Goal: Task Accomplishment & Management: Complete application form

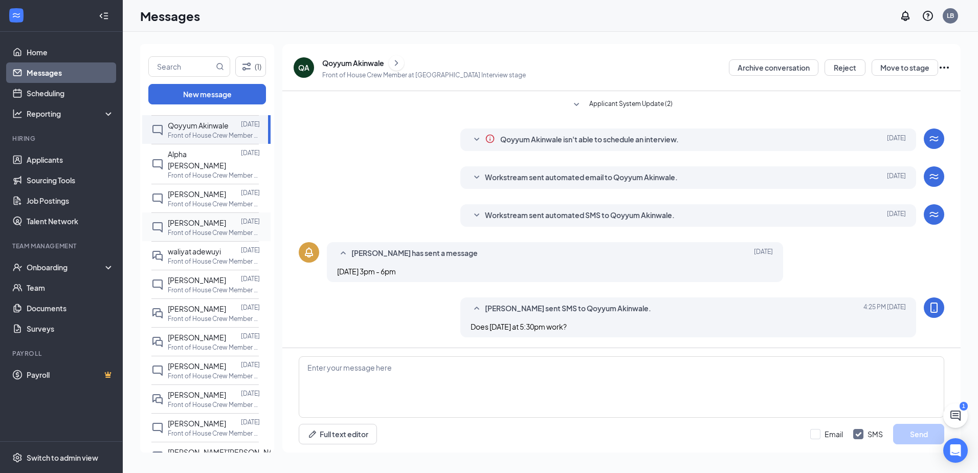
scroll to position [135, 0]
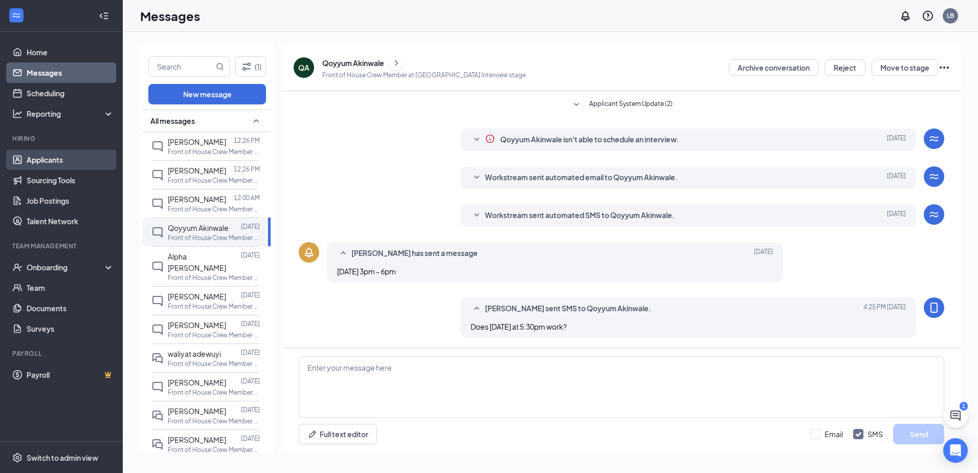
click at [43, 160] on link "Applicants" at bounding box center [70, 159] width 87 height 20
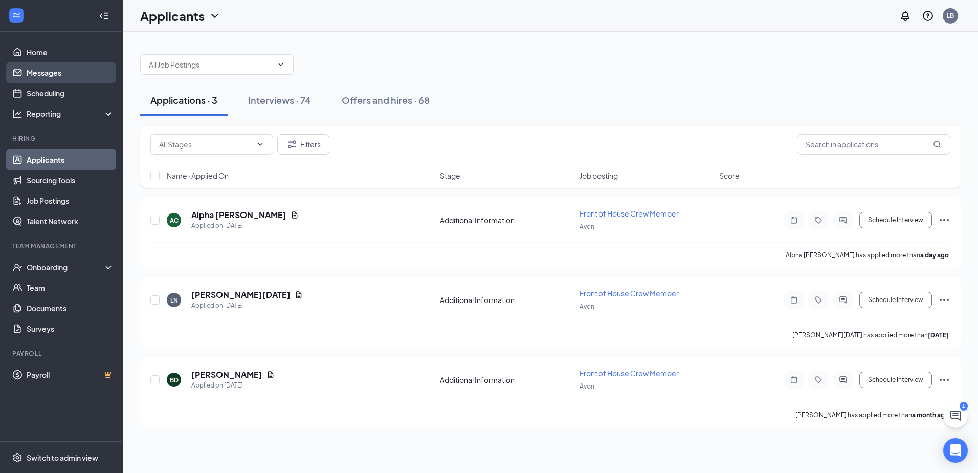
click at [41, 78] on link "Messages" at bounding box center [70, 72] width 87 height 20
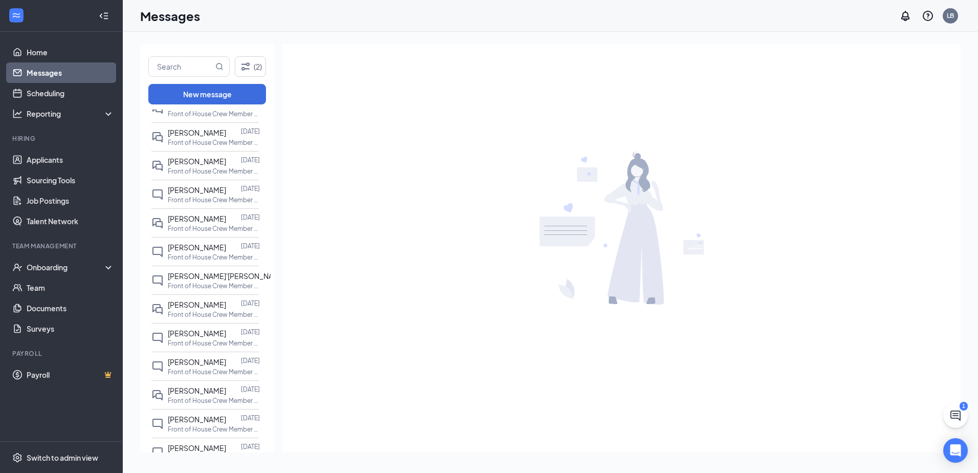
scroll to position [358, 0]
drag, startPoint x: 237, startPoint y: 403, endPoint x: 231, endPoint y: 405, distance: 6.3
click at [237, 395] on div at bounding box center [233, 389] width 15 height 11
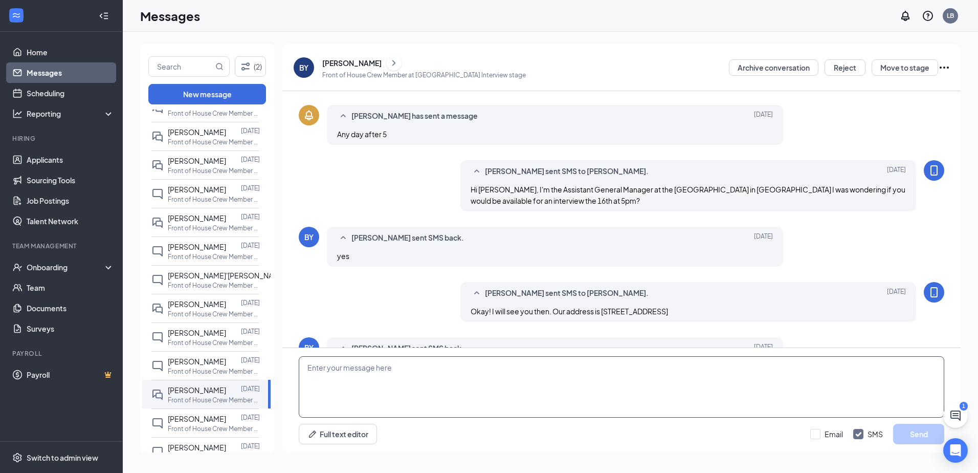
scroll to position [207, 0]
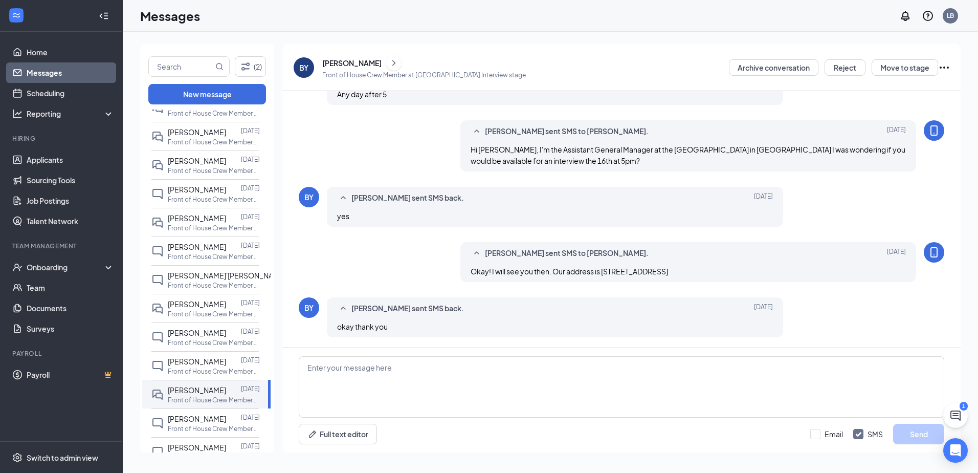
click at [389, 61] on icon "ChevronRight" at bounding box center [394, 63] width 10 height 12
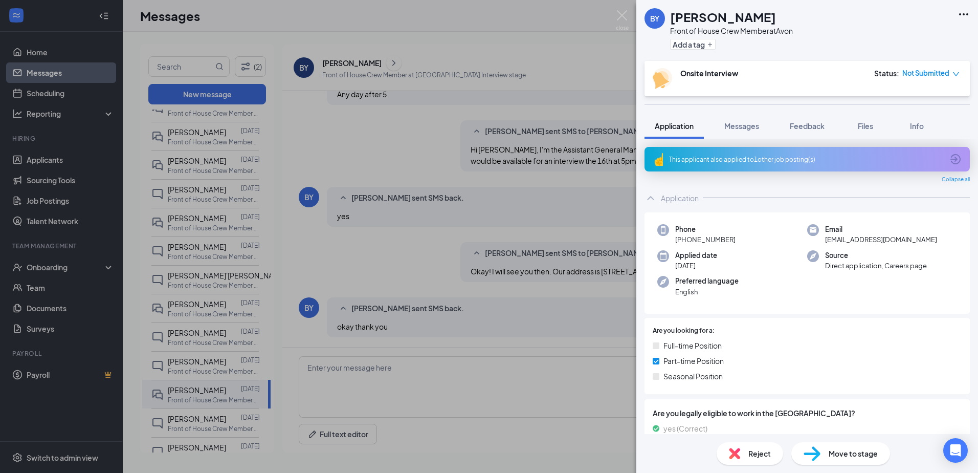
click at [565, 344] on div "BY [PERSON_NAME] Front of House Crew Member at Avon Add a tag Onsite Interview …" at bounding box center [489, 236] width 978 height 473
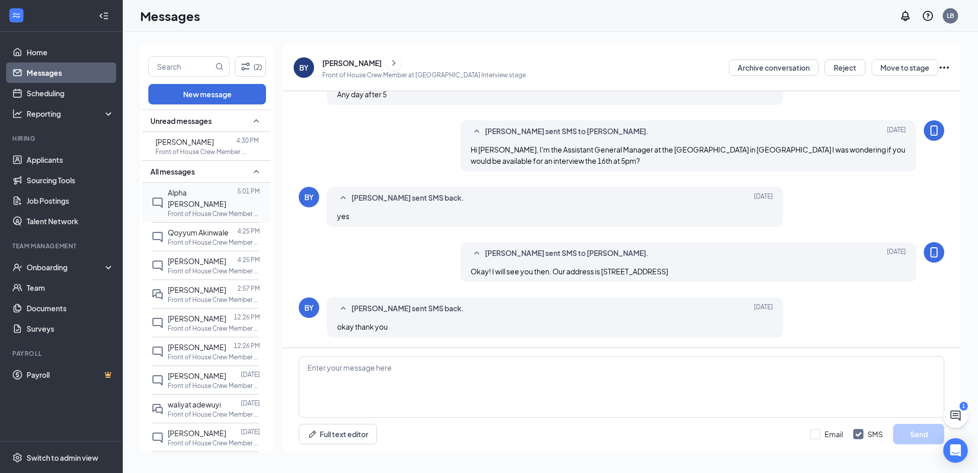
click at [215, 209] on p "Front of House Crew Member at [GEOGRAPHIC_DATA]" at bounding box center [214, 213] width 92 height 9
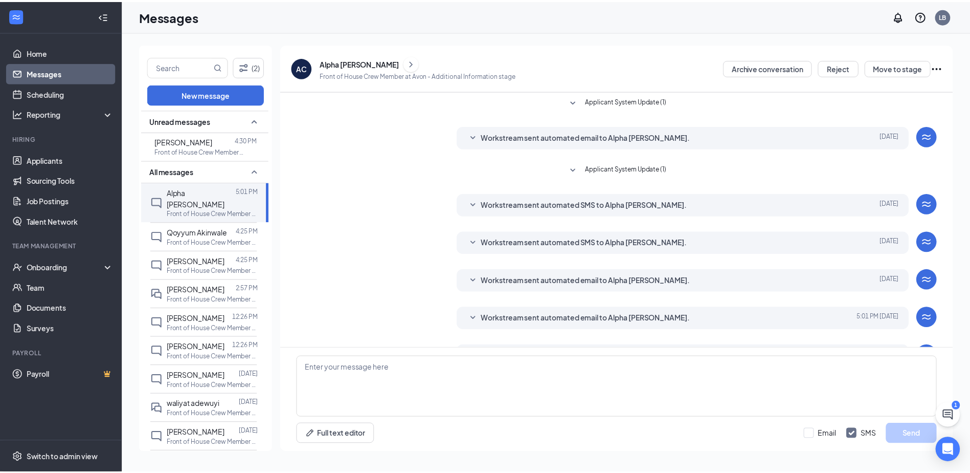
scroll to position [30, 0]
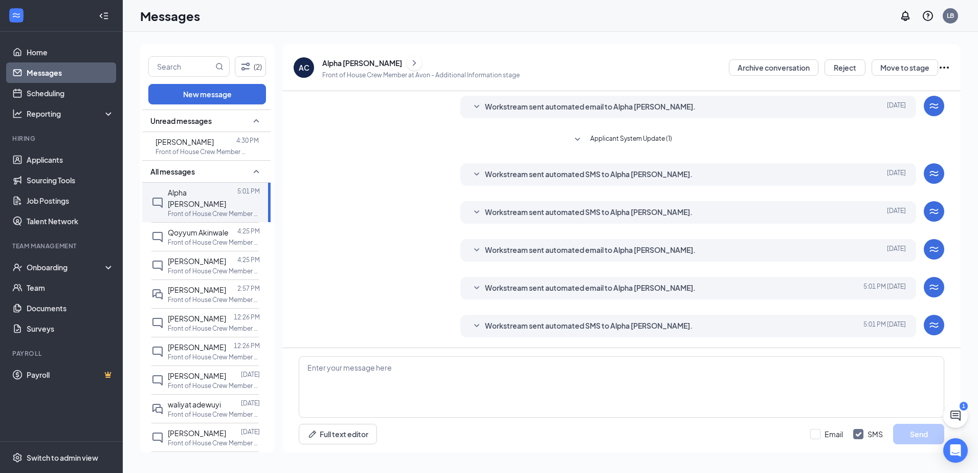
click at [409, 62] on icon "ChevronRight" at bounding box center [414, 63] width 10 height 12
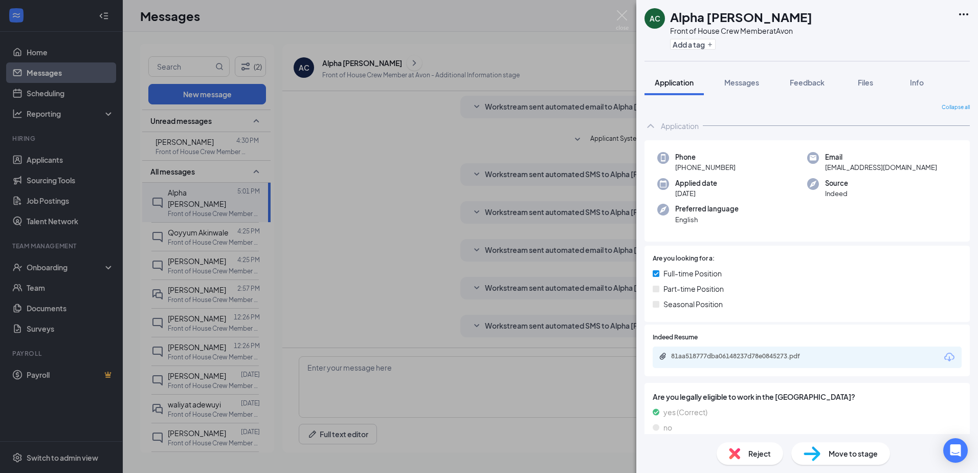
click at [476, 272] on div "AC Alpha [PERSON_NAME] Front of House Crew Member at Avon Add a tag Application…" at bounding box center [489, 236] width 978 height 473
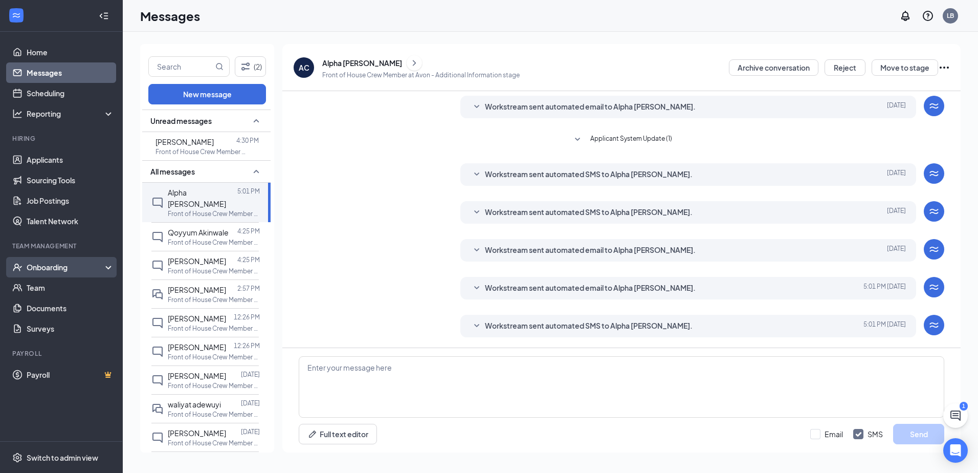
click at [99, 266] on div "Onboarding" at bounding box center [66, 267] width 79 height 10
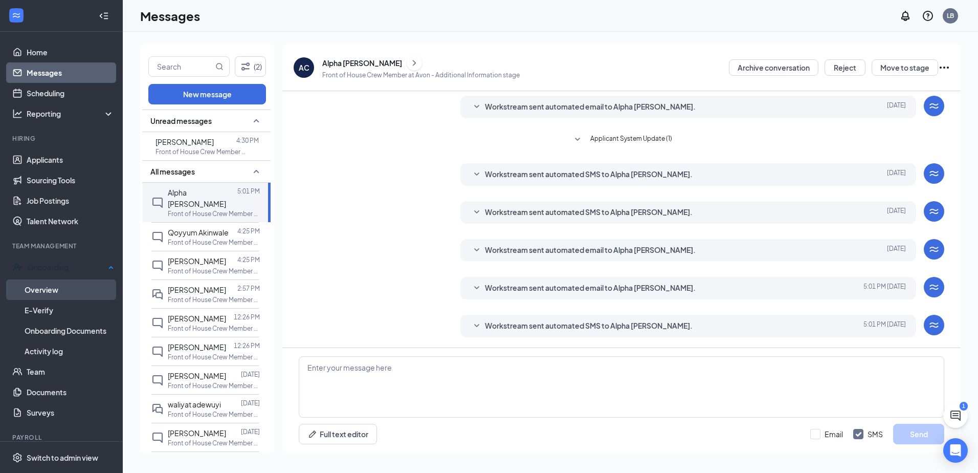
click at [93, 283] on link "Overview" at bounding box center [70, 289] width 90 height 20
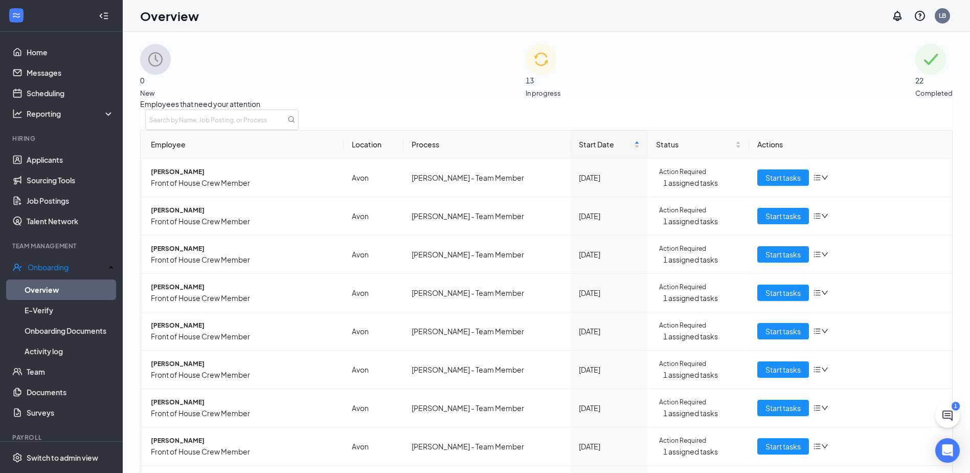
click at [171, 88] on span "New" at bounding box center [155, 93] width 31 height 10
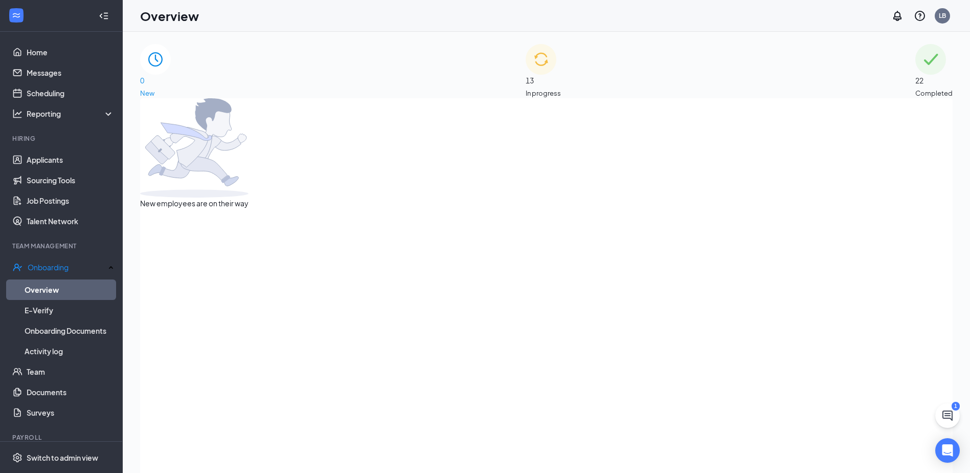
click at [543, 86] on span "13" at bounding box center [543, 80] width 35 height 11
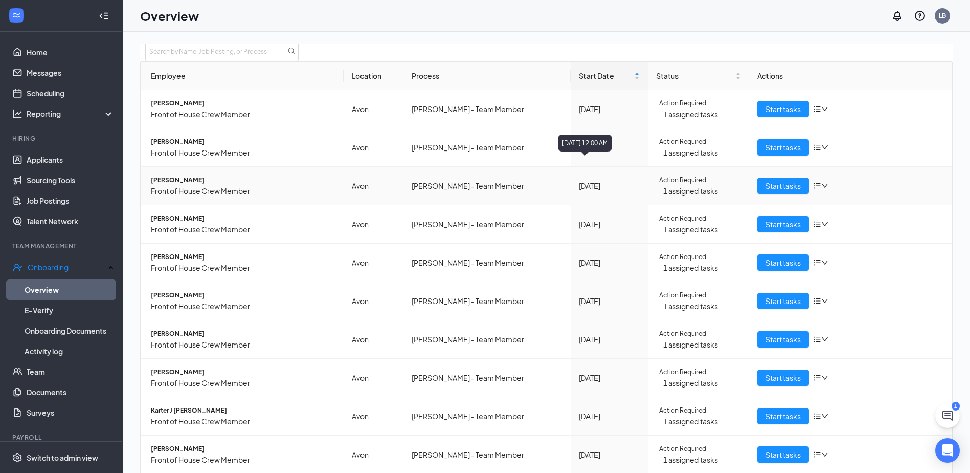
scroll to position [108, 0]
click at [768, 369] on button "Start tasks" at bounding box center [784, 377] width 52 height 16
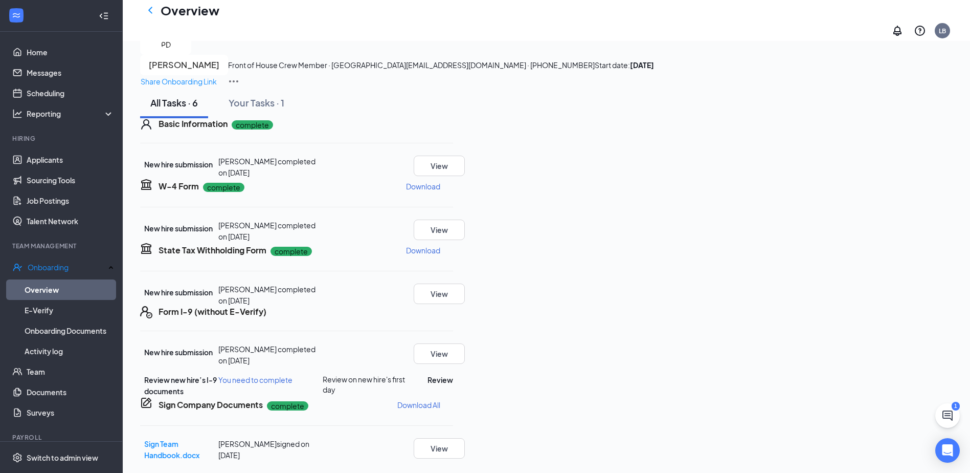
scroll to position [142, 0]
click at [453, 374] on button "Review" at bounding box center [441, 379] width 26 height 11
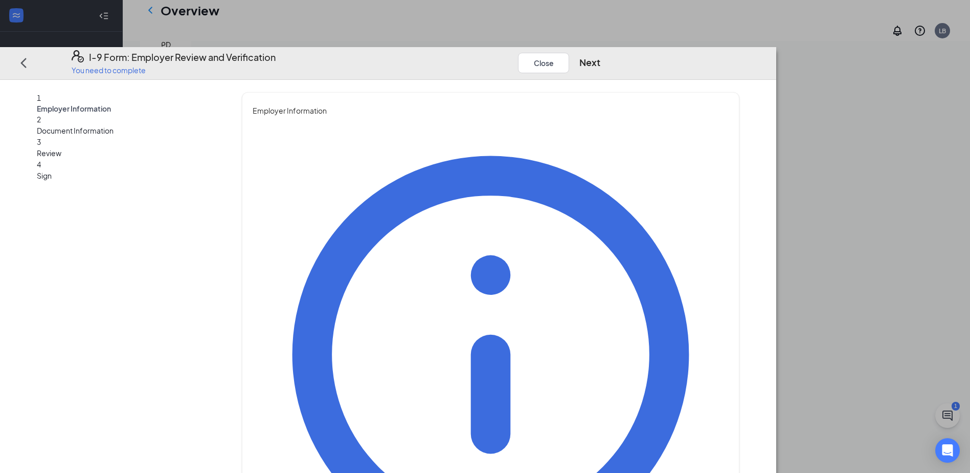
type input "[PERSON_NAME]"
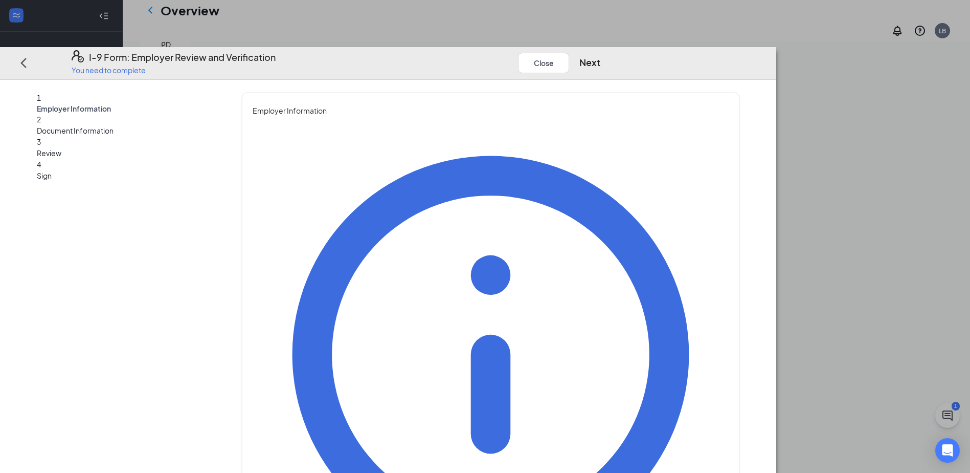
type input "Assistant General Manager"
click at [601, 56] on button "Next" at bounding box center [590, 63] width 21 height 14
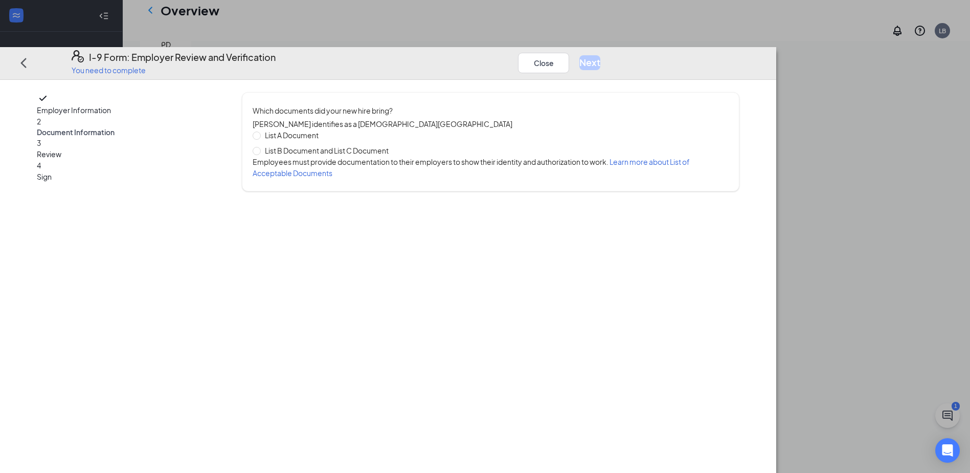
click at [393, 145] on span "List B Document and List C Document" at bounding box center [327, 150] width 132 height 11
click at [260, 147] on input "List B Document and List C Document" at bounding box center [256, 150] width 7 height 7
radio input "true"
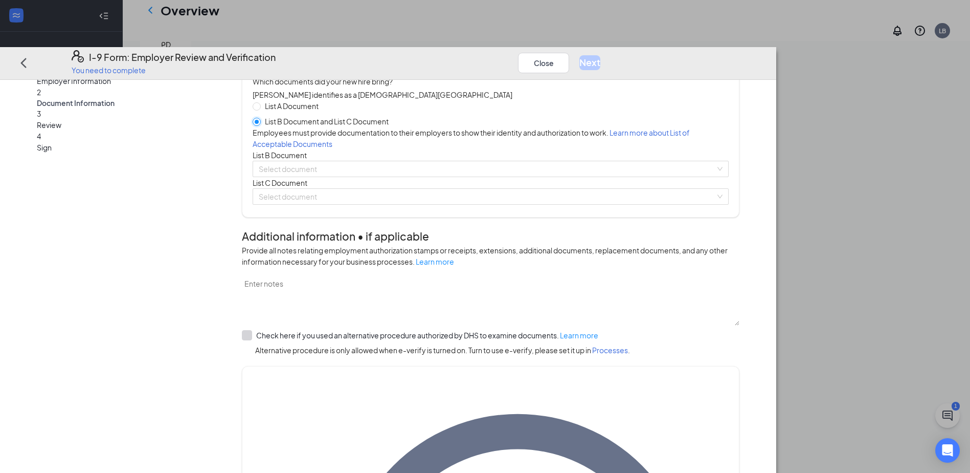
scroll to position [0, 0]
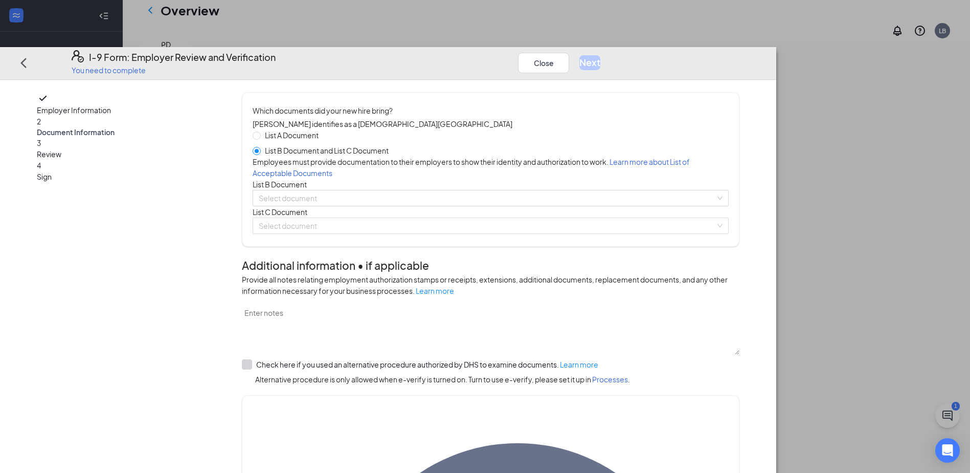
click at [188, 104] on span "Employer Information" at bounding box center [124, 109] width 175 height 11
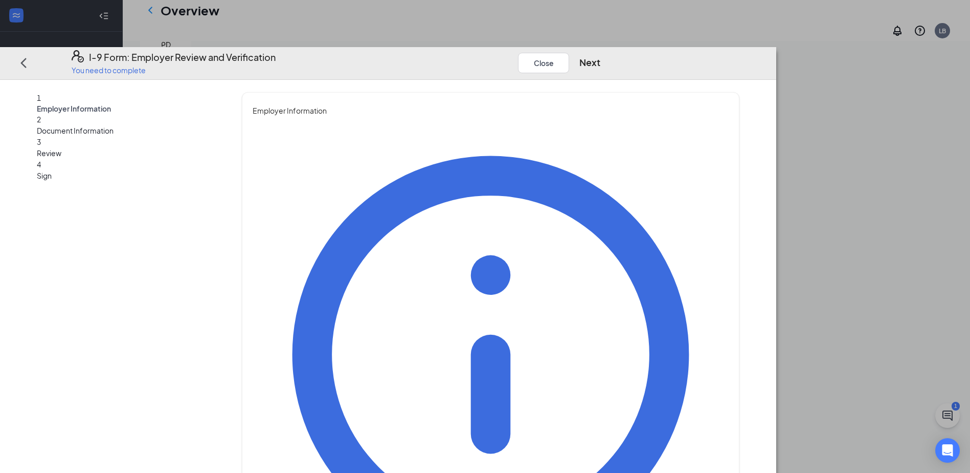
click at [189, 125] on span "Document Information" at bounding box center [124, 130] width 175 height 11
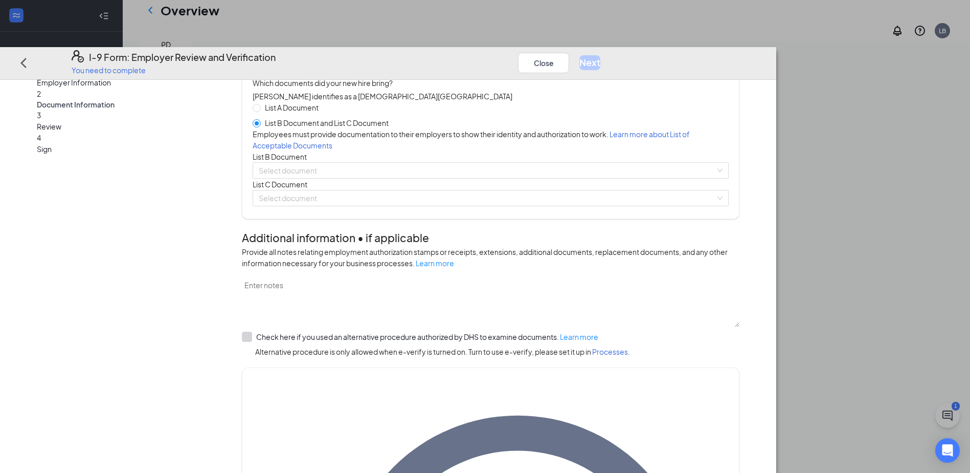
scroll to position [51, 0]
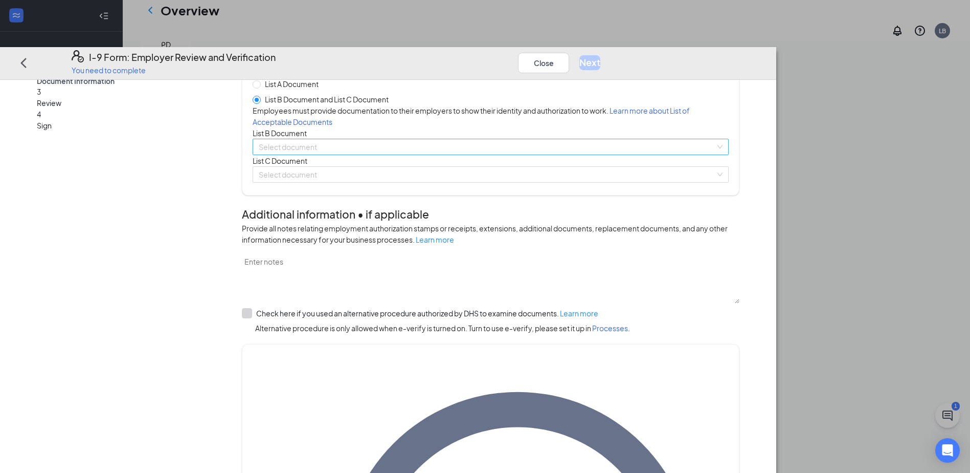
click at [387, 154] on input "search" at bounding box center [487, 146] width 457 height 15
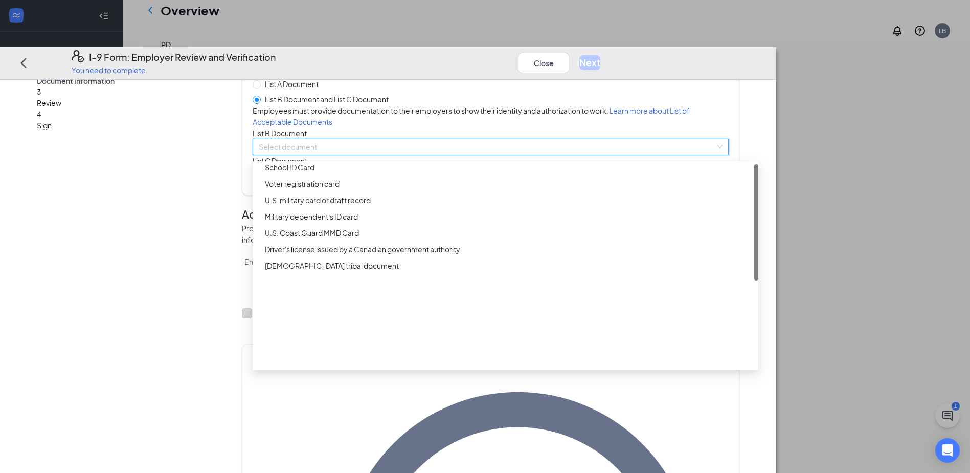
scroll to position [2, 0]
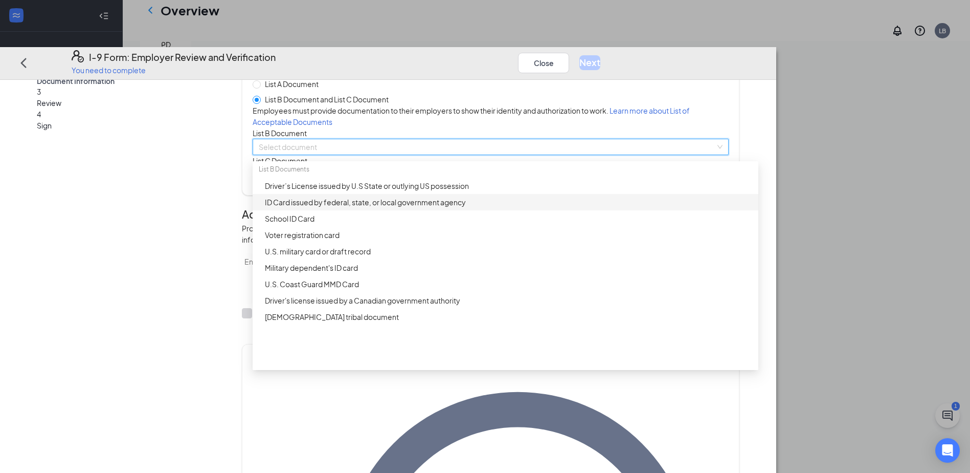
click at [415, 208] on div "ID Card issued by federal, state, or local government agency" at bounding box center [509, 201] width 488 height 11
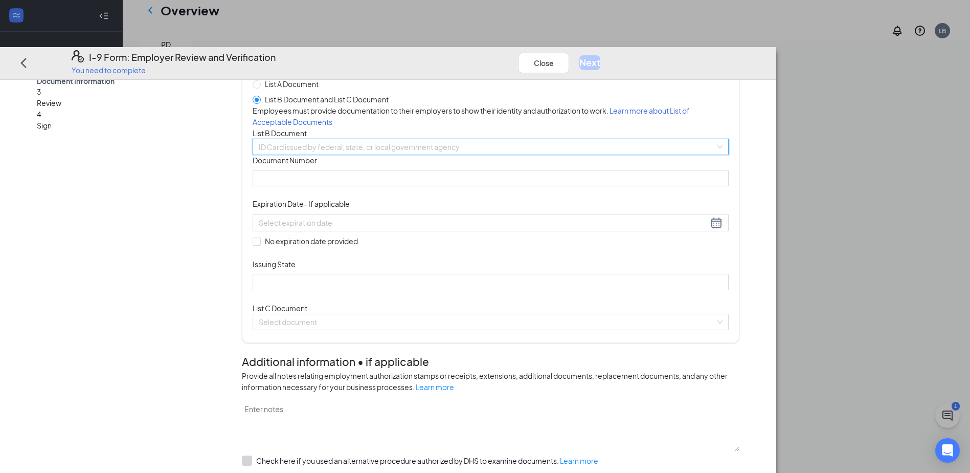
click at [536, 154] on span "ID Card issued by federal, state, or local government agency" at bounding box center [491, 146] width 464 height 15
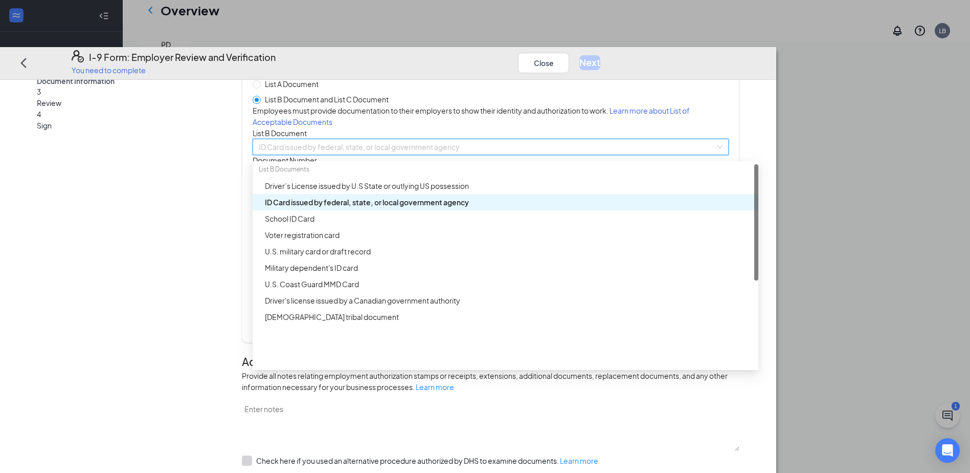
click at [518, 210] on div "ID Card issued by federal, state, or local government agency" at bounding box center [506, 202] width 506 height 16
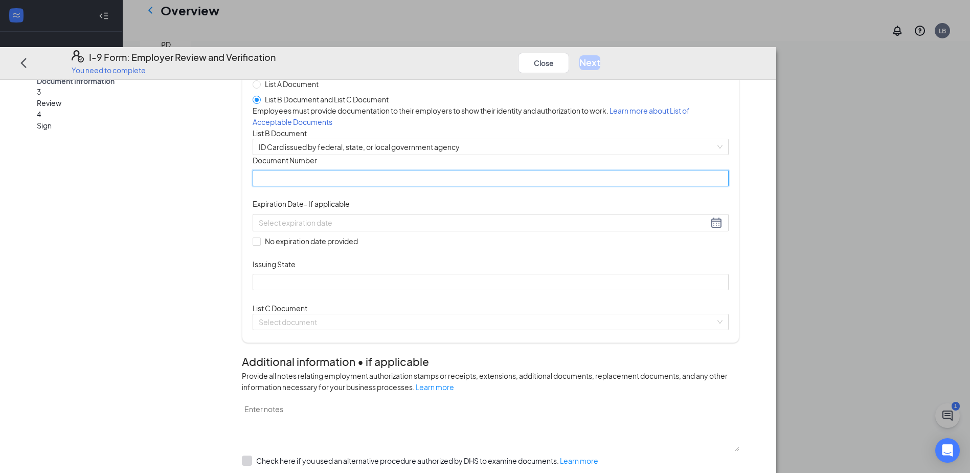
click at [387, 187] on input "Document Number" at bounding box center [491, 178] width 476 height 16
type input "315334234"
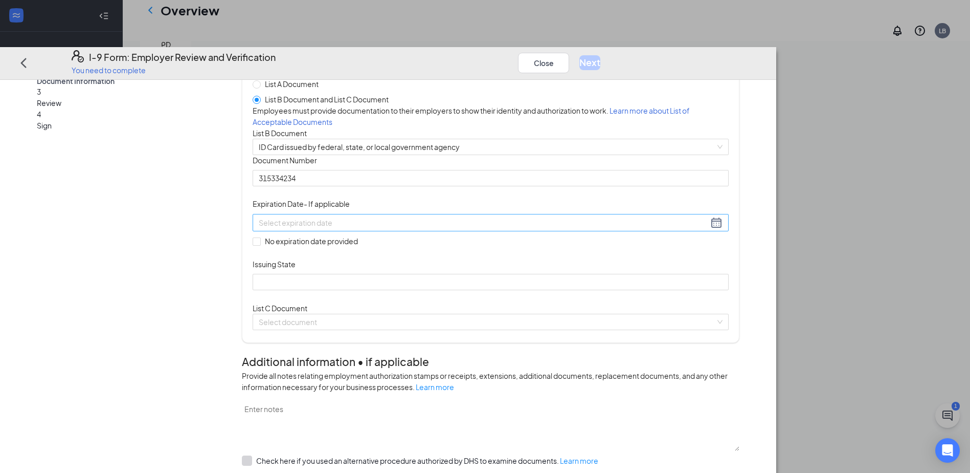
click at [511, 229] on div at bounding box center [491, 222] width 464 height 12
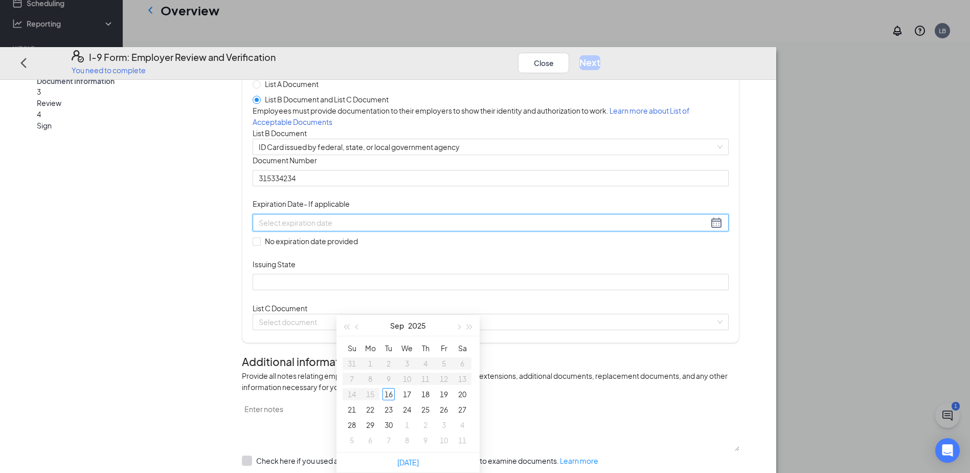
click at [506, 229] on div at bounding box center [491, 222] width 464 height 12
click at [665, 290] on div "Document Title ID Card issued by federal, state, or local government agency Doc…" at bounding box center [491, 222] width 476 height 135
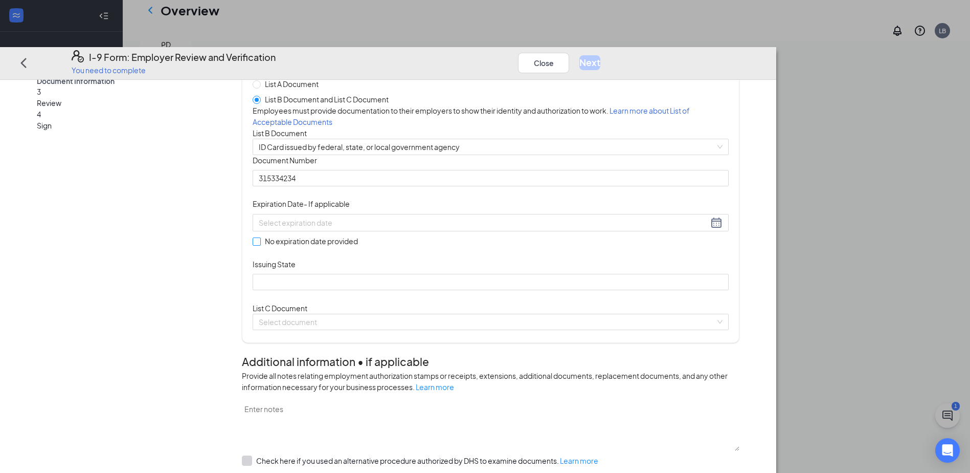
click at [362, 247] on span "No expiration date provided" at bounding box center [311, 240] width 101 height 11
click at [260, 245] on input "No expiration date provided" at bounding box center [256, 240] width 7 height 7
checkbox input "true"
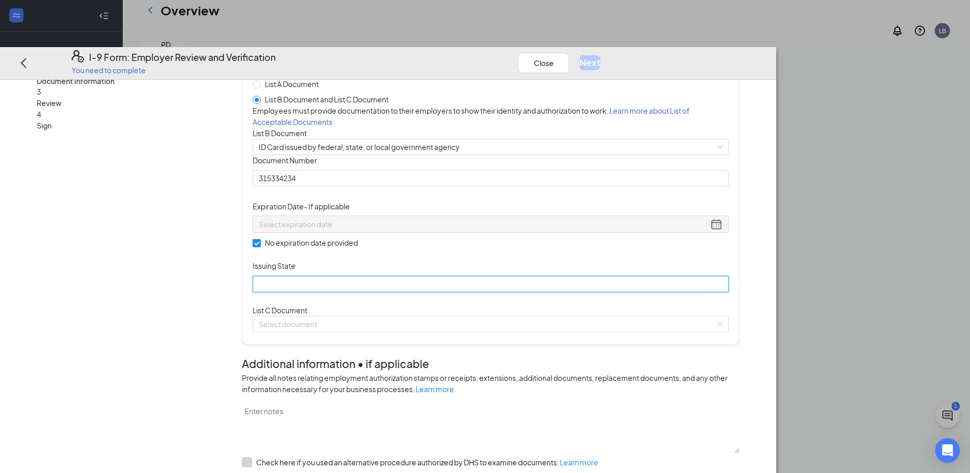
click at [424, 292] on input "Issuing State" at bounding box center [491, 284] width 476 height 16
type input "[US_STATE]"
click at [511, 332] on span at bounding box center [487, 323] width 457 height 15
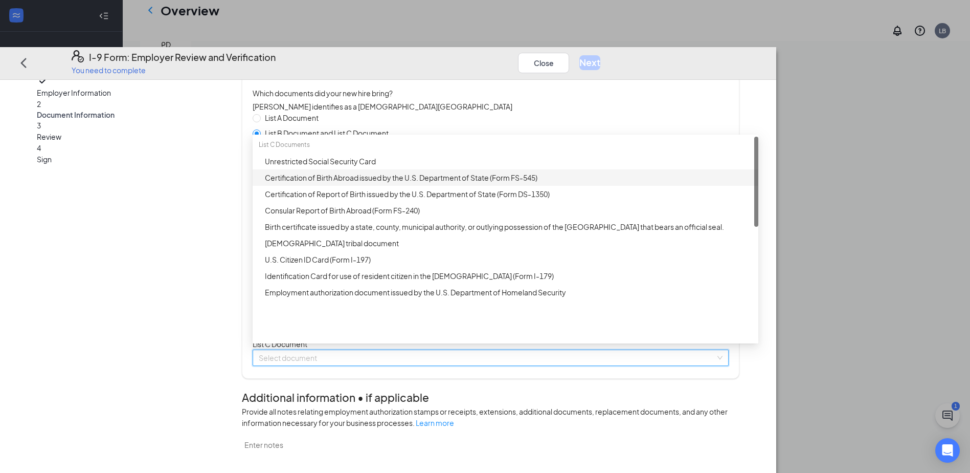
scroll to position [0, 0]
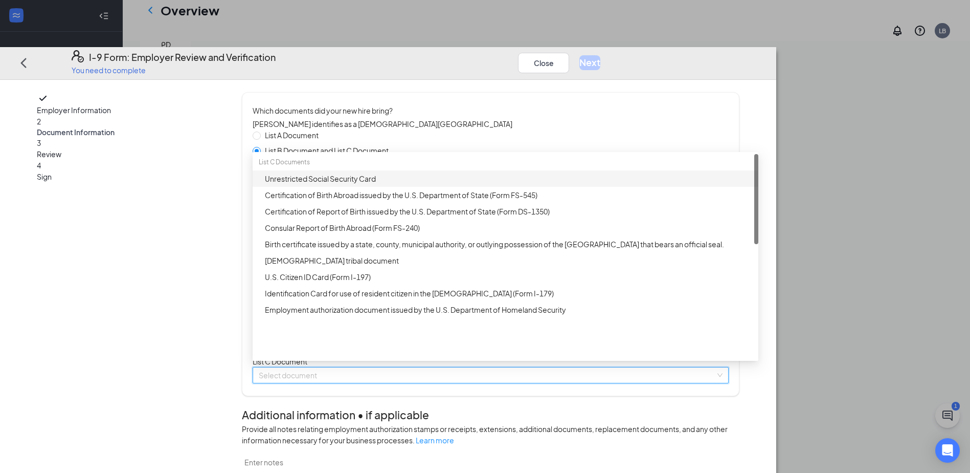
click at [467, 184] on div "Unrestricted Social Security Card" at bounding box center [509, 178] width 488 height 11
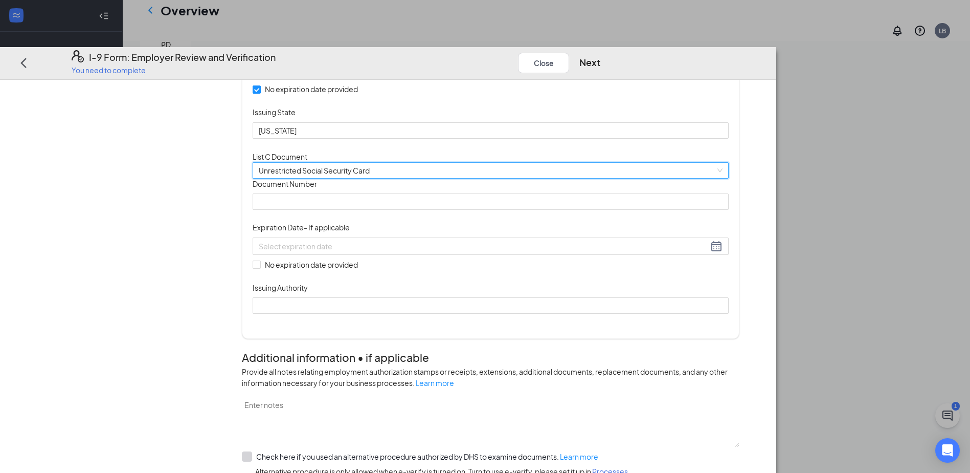
scroll to position [153, 0]
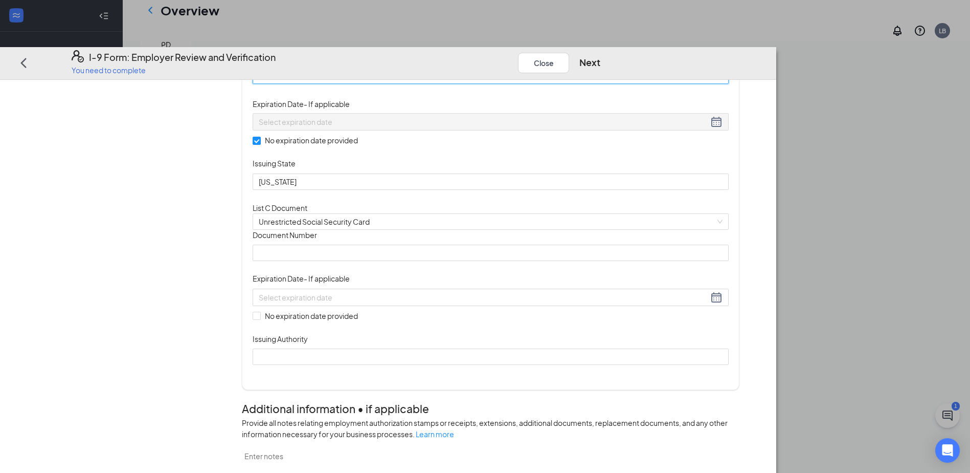
drag, startPoint x: 429, startPoint y: 115, endPoint x: 218, endPoint y: 107, distance: 210.4
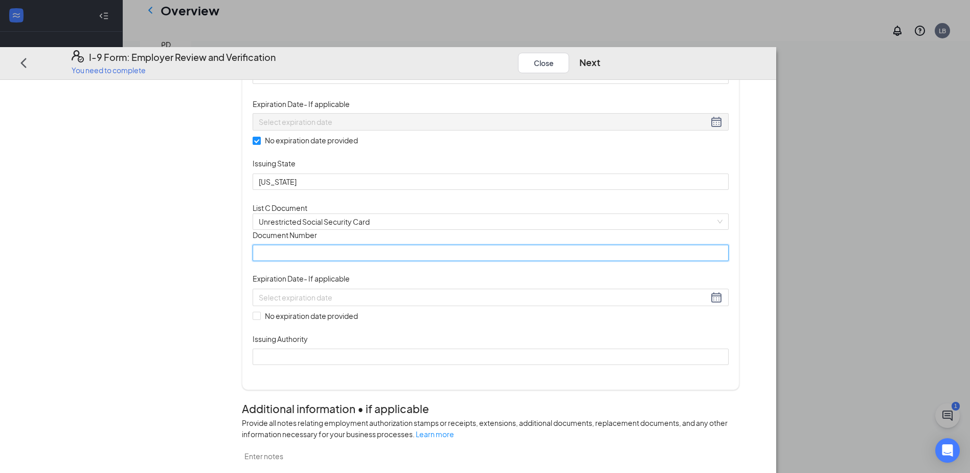
click at [372, 261] on input "Document Number" at bounding box center [491, 253] width 476 height 16
paste input "315334234"
type input "315334234"
click at [346, 321] on label "No expiration date provided" at bounding box center [307, 315] width 109 height 11
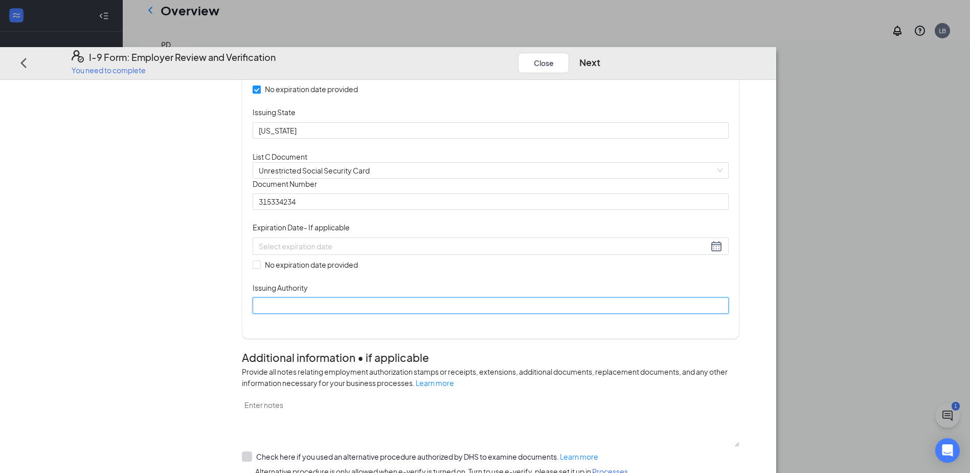
click at [377, 314] on input "Issuing Authority" at bounding box center [491, 306] width 476 height 16
type input "Social Security Administration"
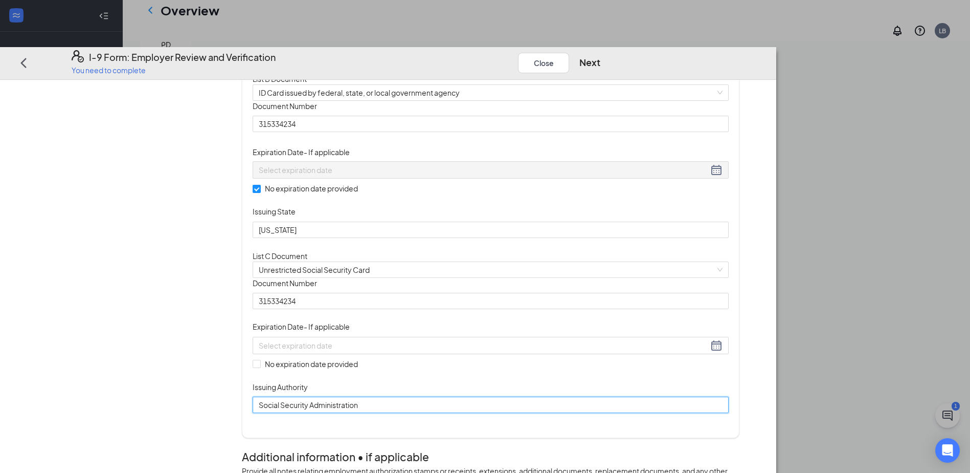
scroll to position [102, 0]
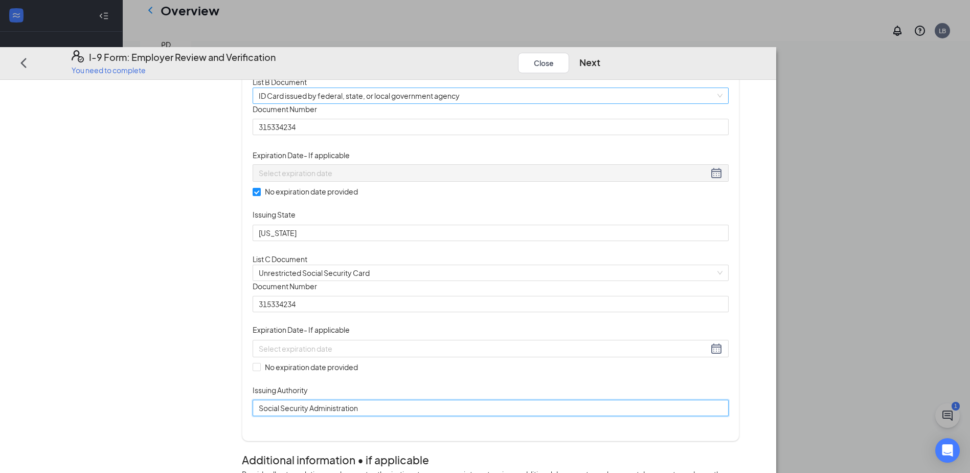
click at [383, 103] on span "ID Card issued by federal, state, or local government agency" at bounding box center [491, 95] width 464 height 15
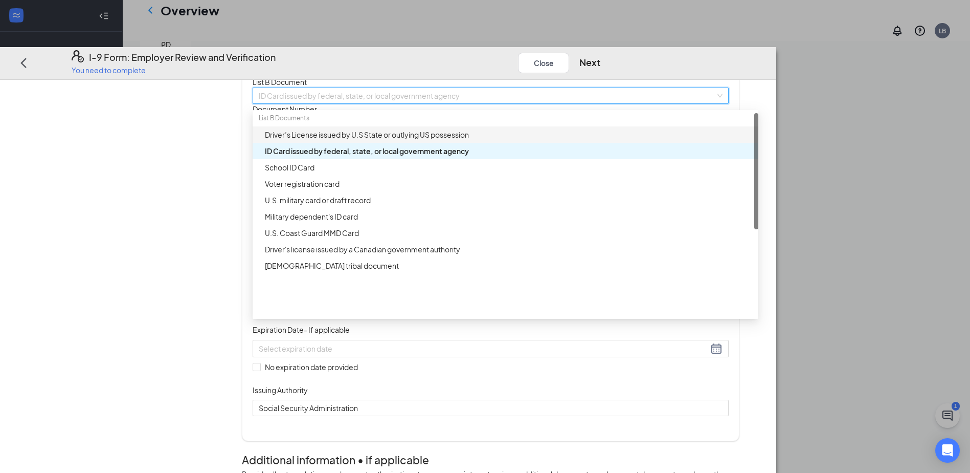
click at [387, 140] on div "Driver’s License issued by U.S State or outlying US possession" at bounding box center [509, 134] width 488 height 11
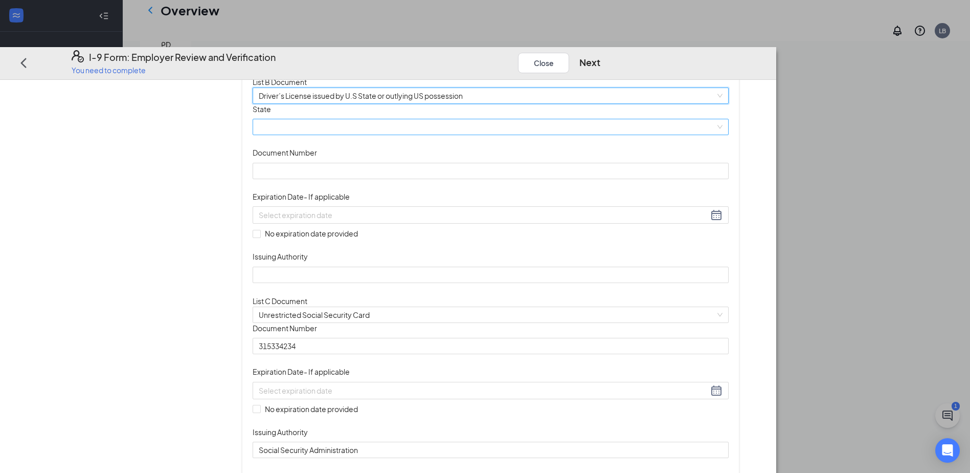
click at [464, 135] on span at bounding box center [491, 127] width 464 height 15
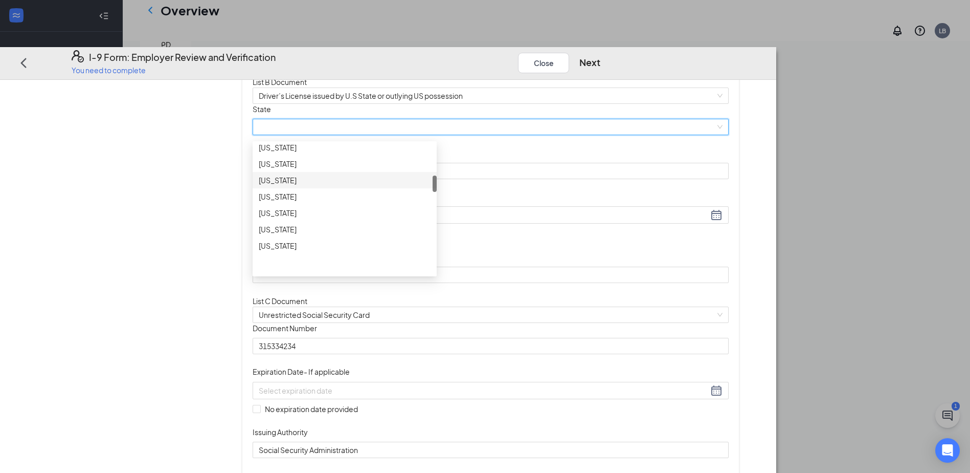
scroll to position [307, 0]
click at [398, 206] on div "[US_STATE]" at bounding box center [345, 199] width 172 height 11
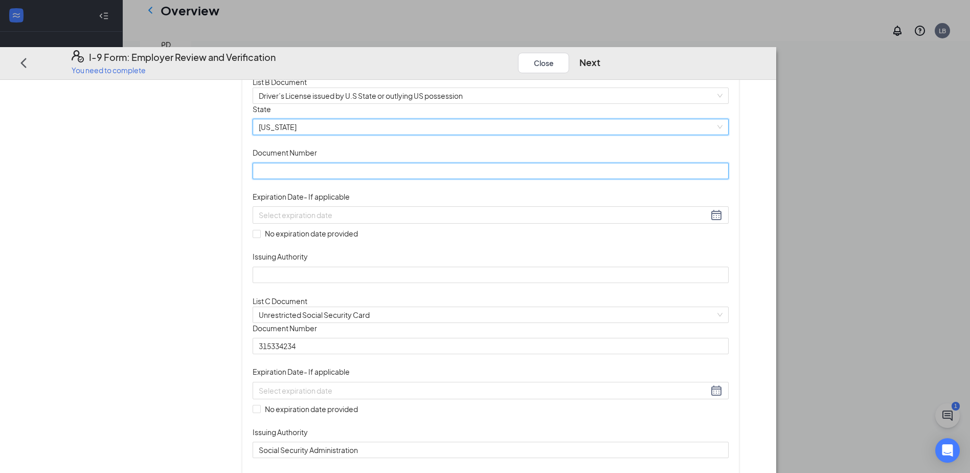
click at [397, 179] on input "Document Number" at bounding box center [491, 171] width 476 height 16
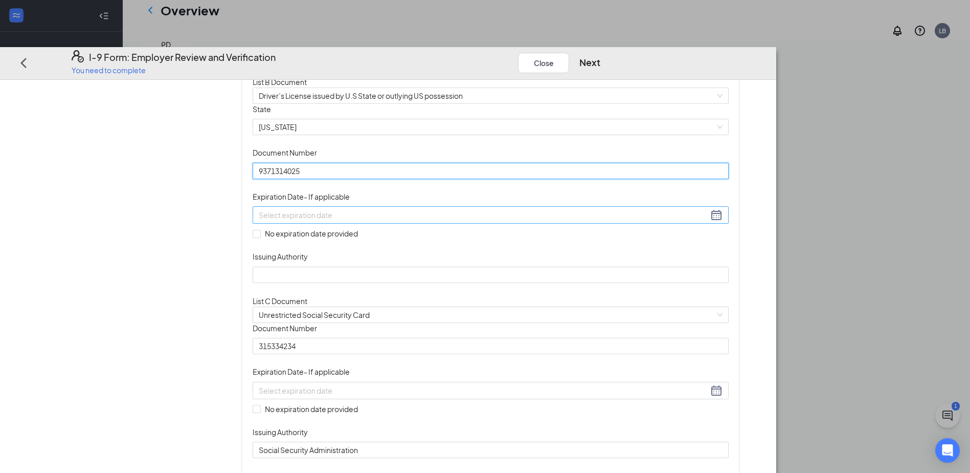
type input "9371314025"
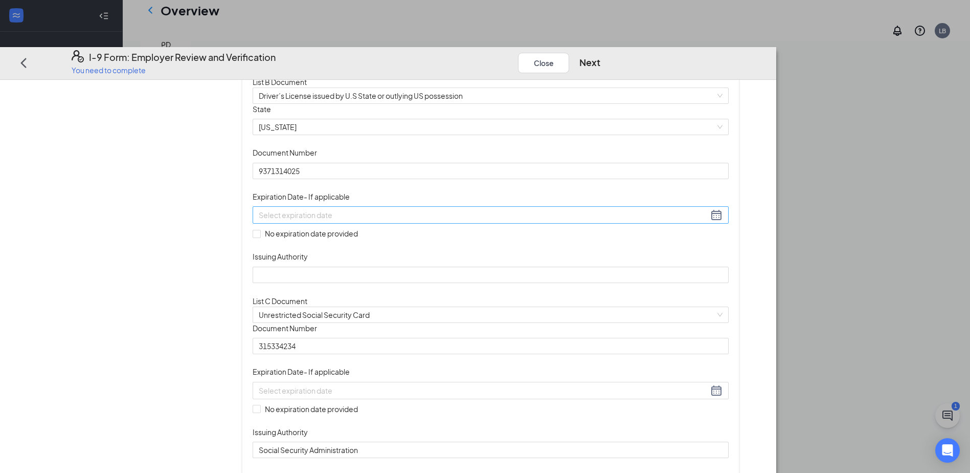
click at [514, 222] on div at bounding box center [491, 215] width 464 height 12
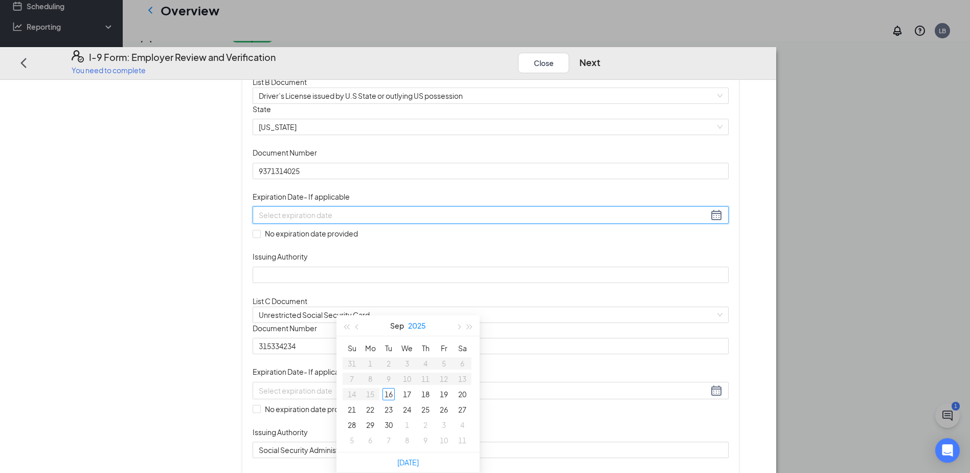
click at [425, 315] on button "2025" at bounding box center [417, 325] width 18 height 20
type input "[DATE]"
click at [411, 449] on div "2029" at bounding box center [408, 455] width 31 height 12
type input "[DATE]"
click at [392, 315] on button "Sep" at bounding box center [398, 325] width 14 height 20
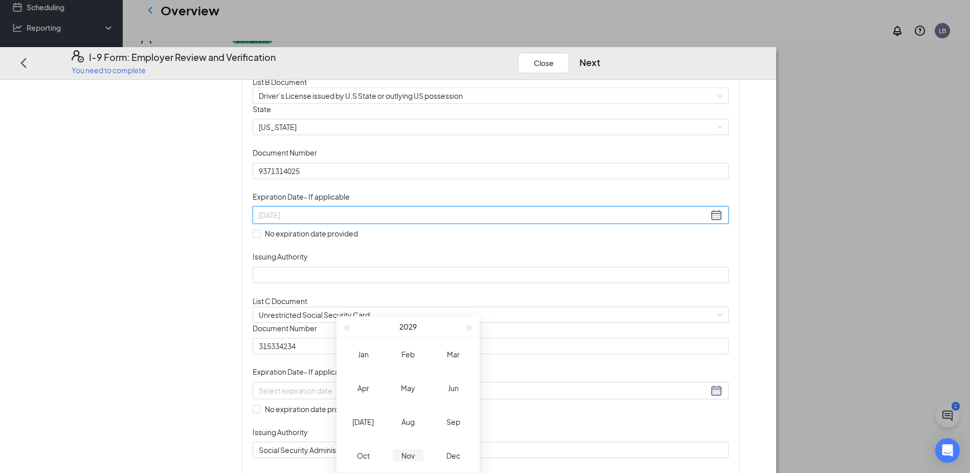
type input "[DATE]"
click at [408, 449] on div "Nov" at bounding box center [408, 455] width 31 height 12
type input "[DATE]"
click at [405, 403] on div "21" at bounding box center [407, 409] width 12 height 12
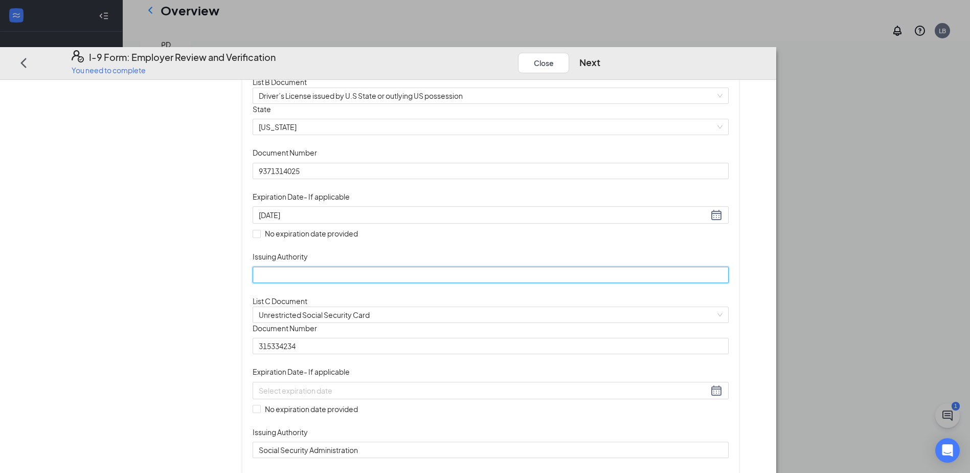
click at [401, 283] on input "Issuing Authority" at bounding box center [491, 275] width 476 height 16
type input "[US_STATE] Department of Motor Vehicle"
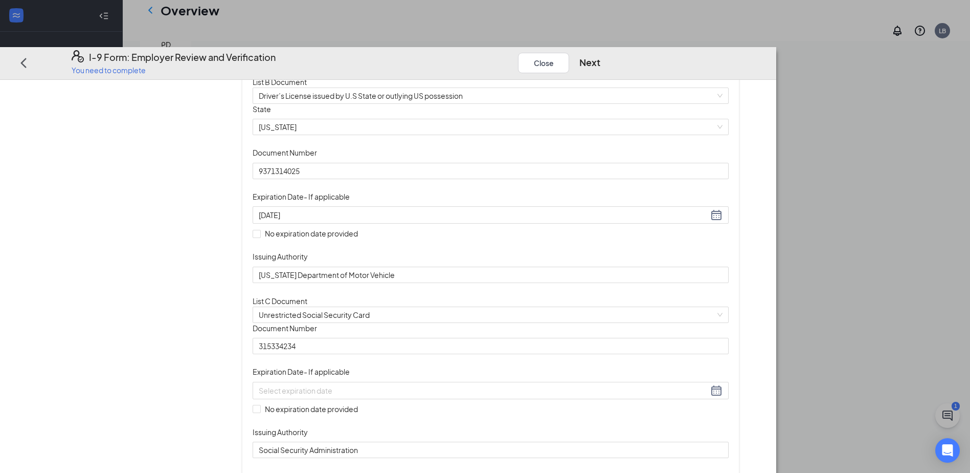
click at [656, 146] on div "Document Title Driver’s License issued by U.S State or outlying US possession S…" at bounding box center [491, 193] width 476 height 179
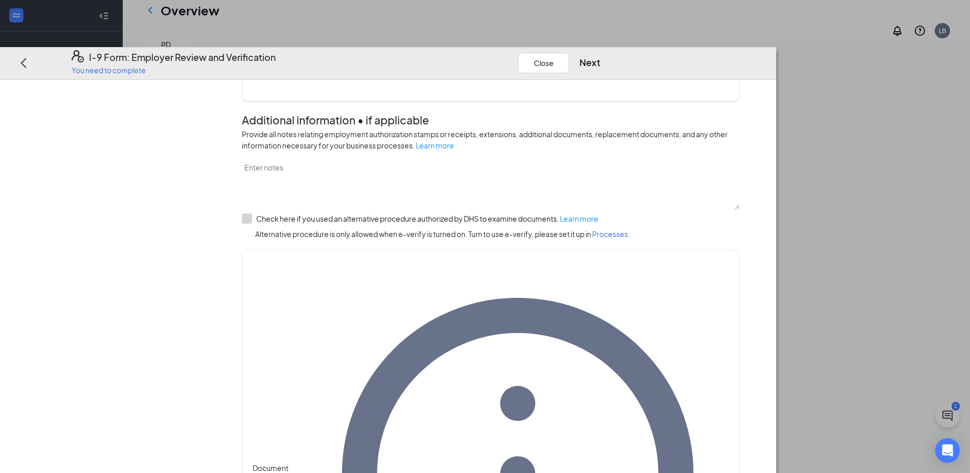
scroll to position [497, 0]
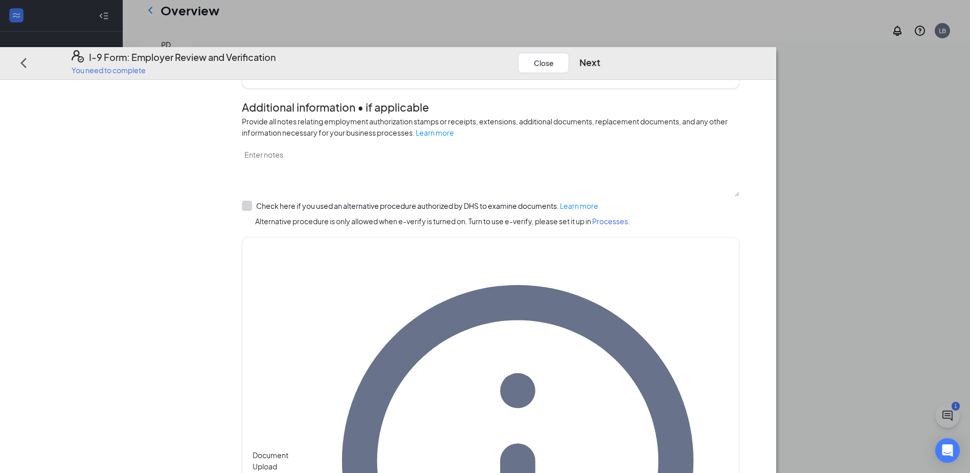
click at [611, 51] on div "Close Next" at bounding box center [564, 63] width 93 height 25
click at [601, 56] on button "Next" at bounding box center [590, 63] width 21 height 14
drag, startPoint x: 344, startPoint y: 120, endPoint x: 344, endPoint y: 114, distance: 6.1
click at [344, 31] on div "Please either provide an expiration date or select no expiration." at bounding box center [491, 25] width 476 height 11
click at [261, 19] on span at bounding box center [257, 15] width 8 height 8
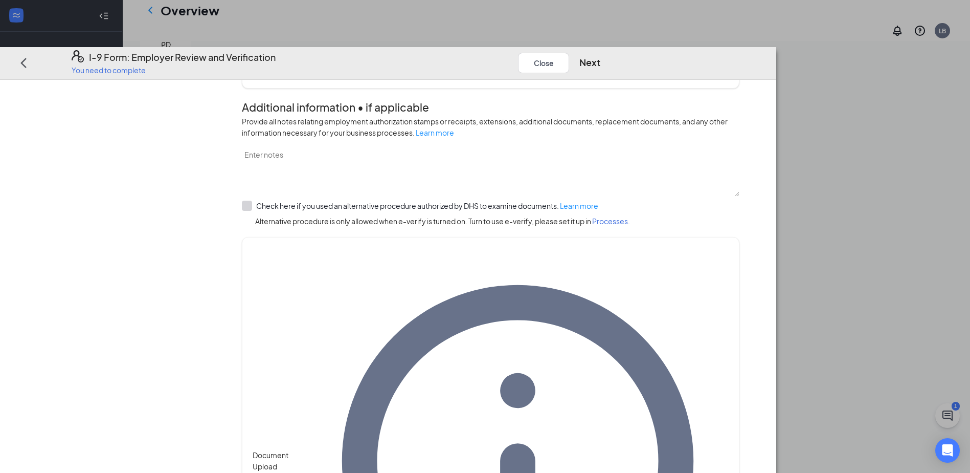
click at [260, 18] on input "No expiration date provided" at bounding box center [256, 14] width 7 height 7
checkbox input "true"
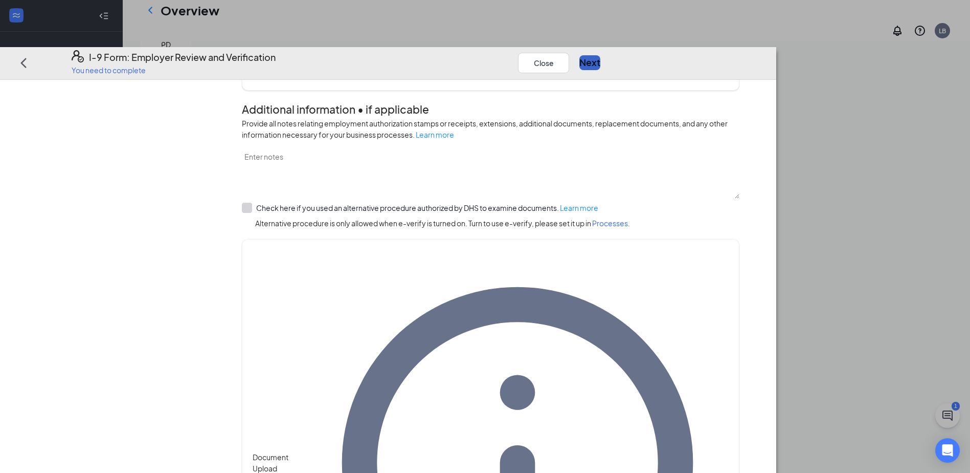
click at [601, 56] on button "Next" at bounding box center [590, 63] width 21 height 14
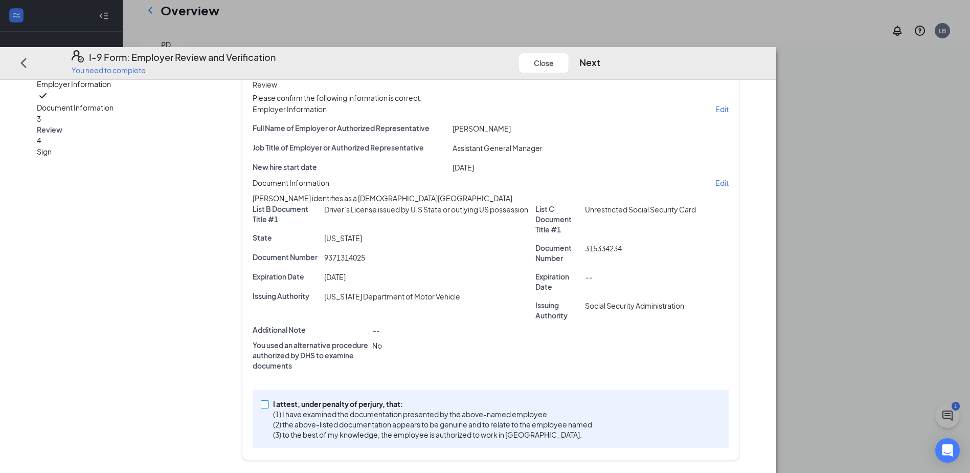
click at [269, 408] on span at bounding box center [265, 404] width 8 height 8
click at [268, 407] on input "I attest, under penalty of [PERSON_NAME], that: (1) I have examined the documen…" at bounding box center [264, 403] width 7 height 7
checkbox input "true"
click at [601, 56] on button "Next" at bounding box center [590, 63] width 21 height 14
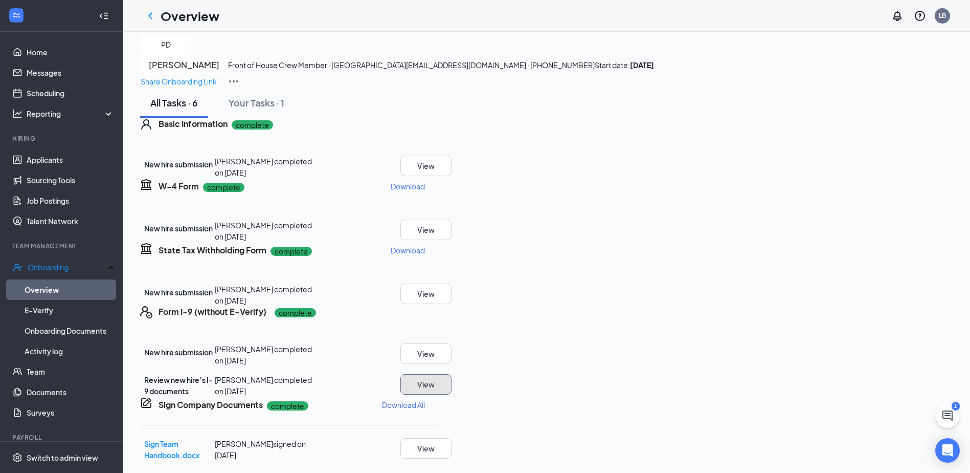
scroll to position [0, 0]
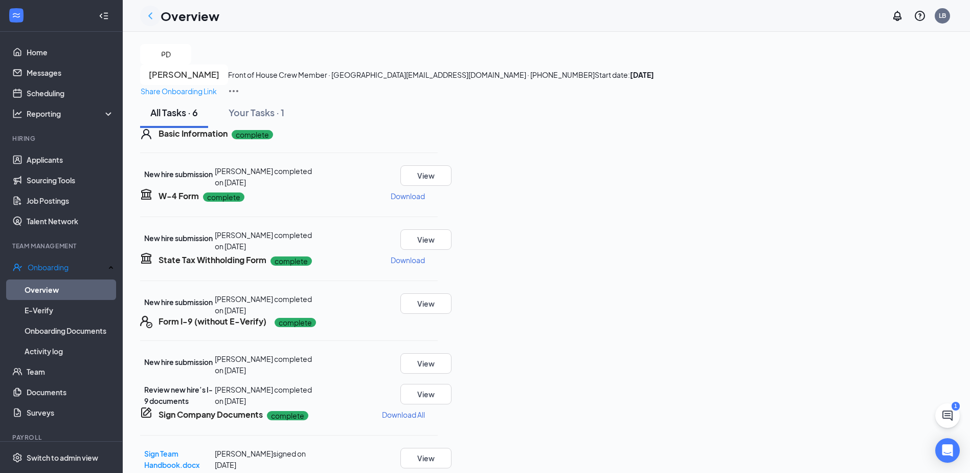
drag, startPoint x: 152, startPoint y: 23, endPoint x: 155, endPoint y: 16, distance: 6.9
click at [153, 21] on div at bounding box center [150, 16] width 20 height 20
click at [155, 17] on icon "ChevronLeft" at bounding box center [150, 16] width 12 height 12
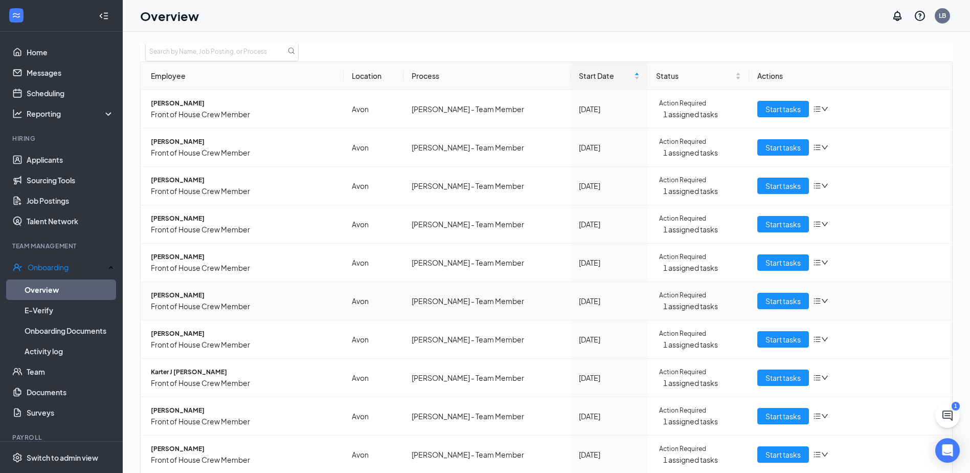
scroll to position [102, 0]
drag, startPoint x: 198, startPoint y: 123, endPoint x: 202, endPoint y: 129, distance: 6.4
click at [201, 137] on div "[PERSON_NAME] Front of House Crew Member" at bounding box center [243, 147] width 185 height 21
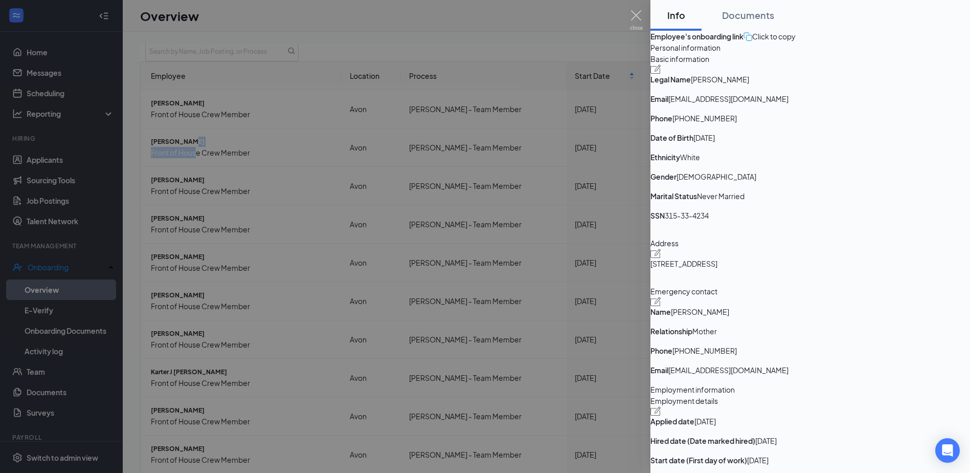
drag, startPoint x: 202, startPoint y: 129, endPoint x: 335, endPoint y: 165, distance: 137.7
click at [234, 130] on div at bounding box center [485, 236] width 970 height 473
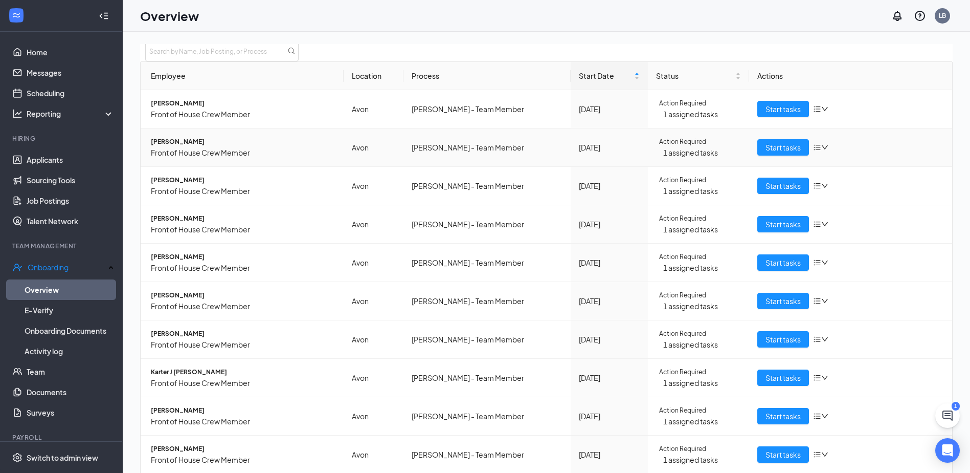
click at [197, 137] on span "[PERSON_NAME]" at bounding box center [243, 142] width 185 height 10
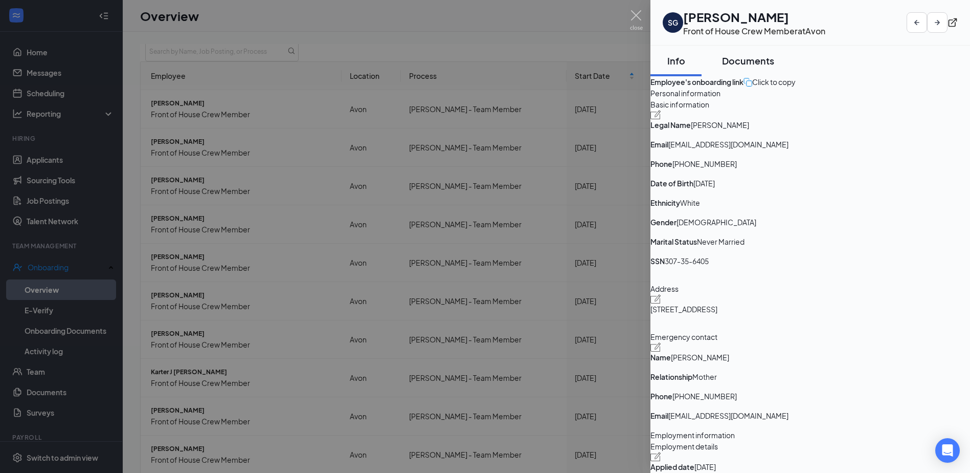
click at [765, 58] on div "Documents" at bounding box center [748, 60] width 52 height 13
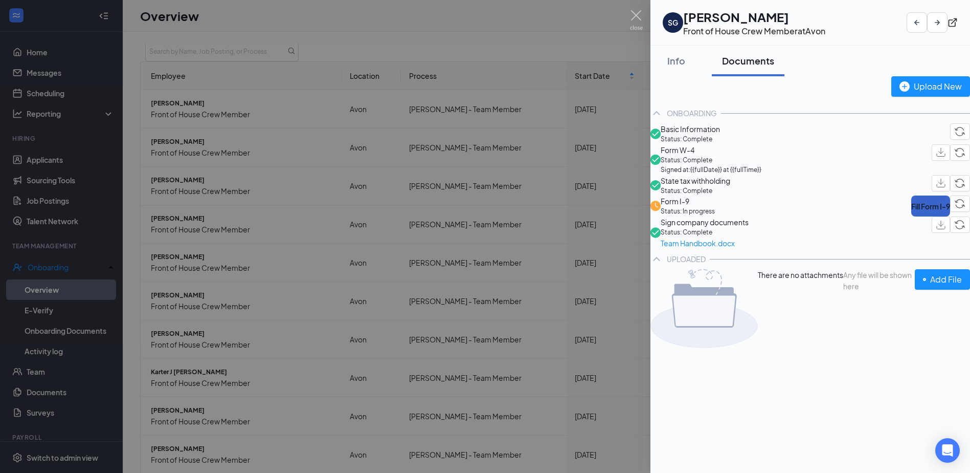
click at [912, 216] on button "Fill Form I-9" at bounding box center [931, 205] width 39 height 21
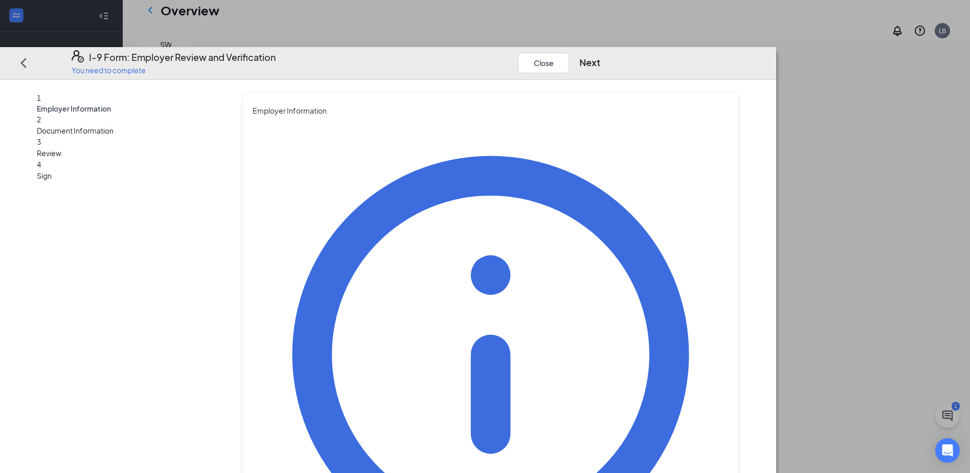
scroll to position [102, 0]
type input "[PERSON_NAME]"
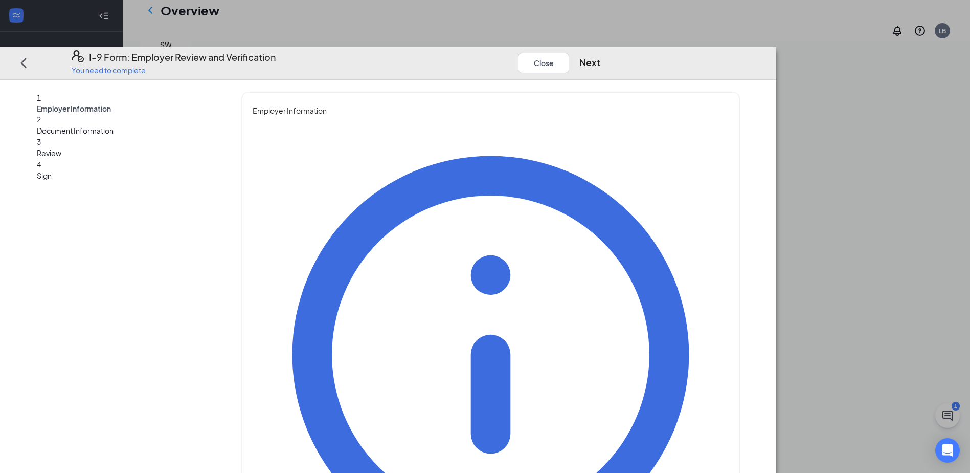
type input "Assistant General Manager"
click at [601, 56] on button "Next" at bounding box center [590, 63] width 21 height 14
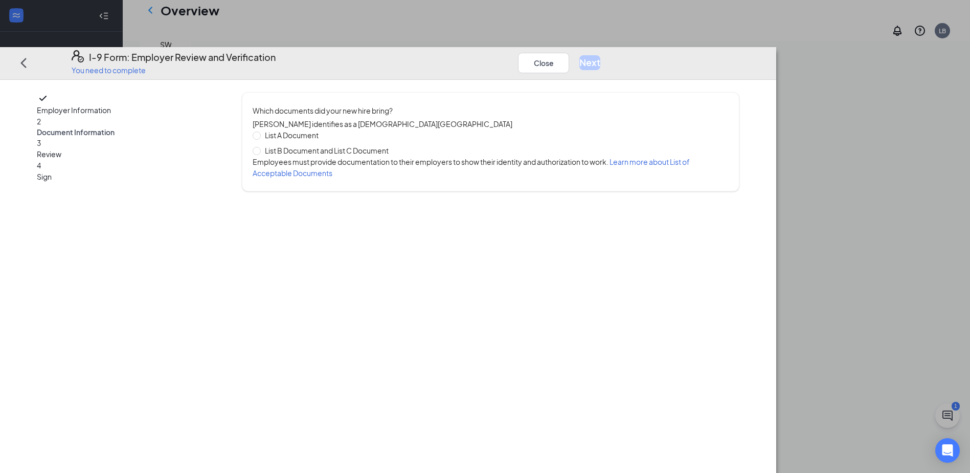
click at [355, 145] on span "List B Document and List C Document" at bounding box center [327, 150] width 132 height 11
click at [260, 147] on input "List B Document and List C Document" at bounding box center [256, 150] width 7 height 7
radio input "true"
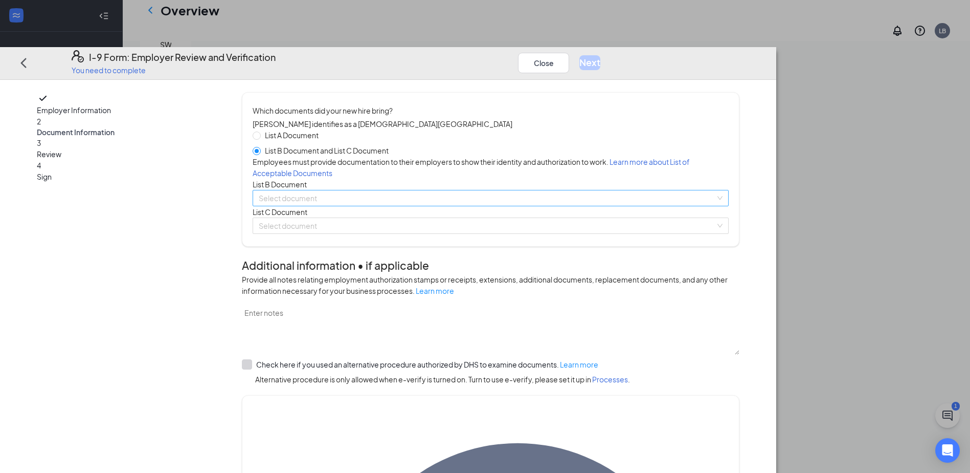
click at [407, 206] on input "search" at bounding box center [487, 197] width 457 height 15
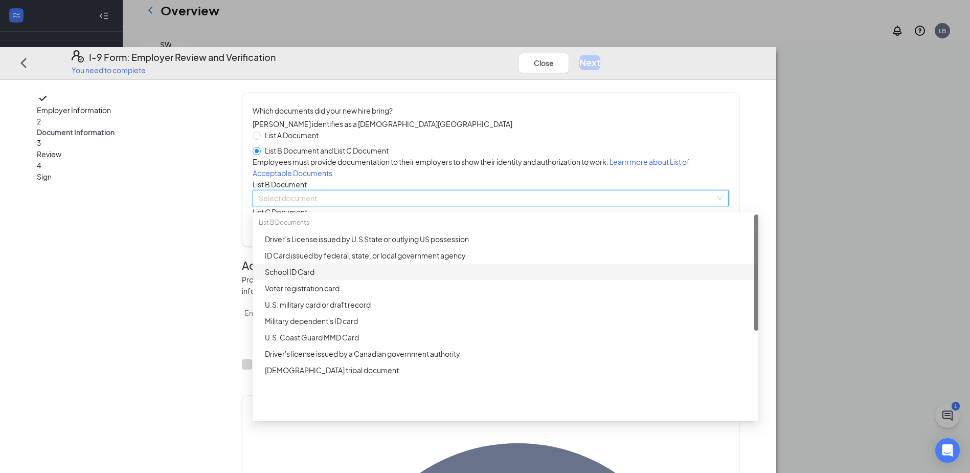
click at [393, 280] on div "School ID Card" at bounding box center [506, 271] width 506 height 16
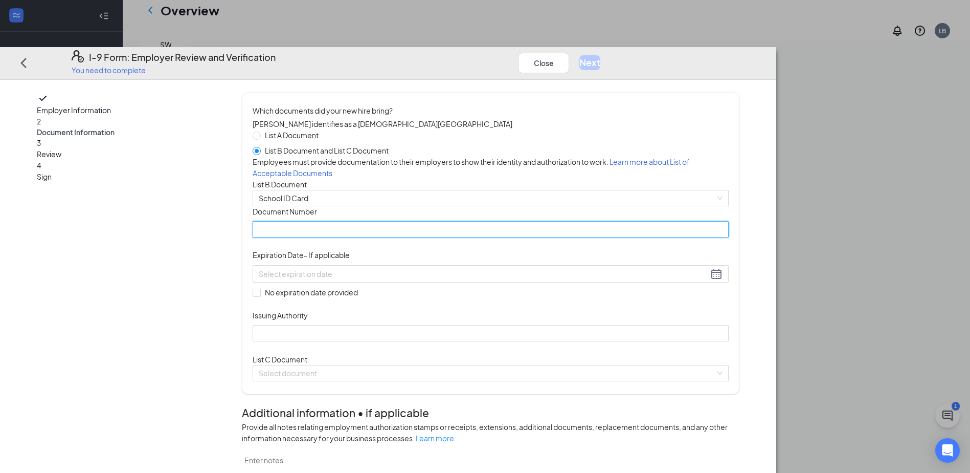
click at [401, 238] on input "Document Number" at bounding box center [491, 230] width 476 height 16
type input "999594600"
click at [515, 282] on div at bounding box center [491, 273] width 476 height 17
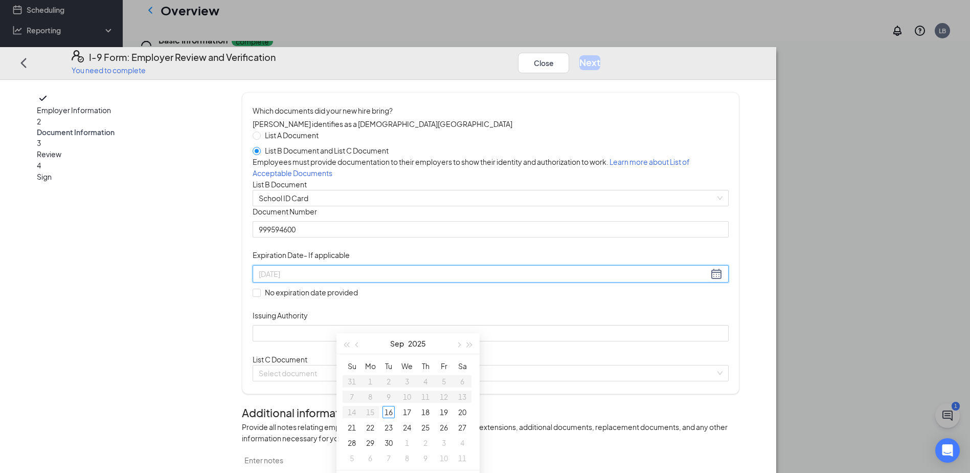
type input "[DATE]"
click at [420, 342] on button "2025" at bounding box center [417, 343] width 18 height 20
click at [411, 435] on div "2026" at bounding box center [408, 438] width 31 height 12
type input "[DATE]"
click at [393, 342] on button "Sep" at bounding box center [398, 343] width 14 height 20
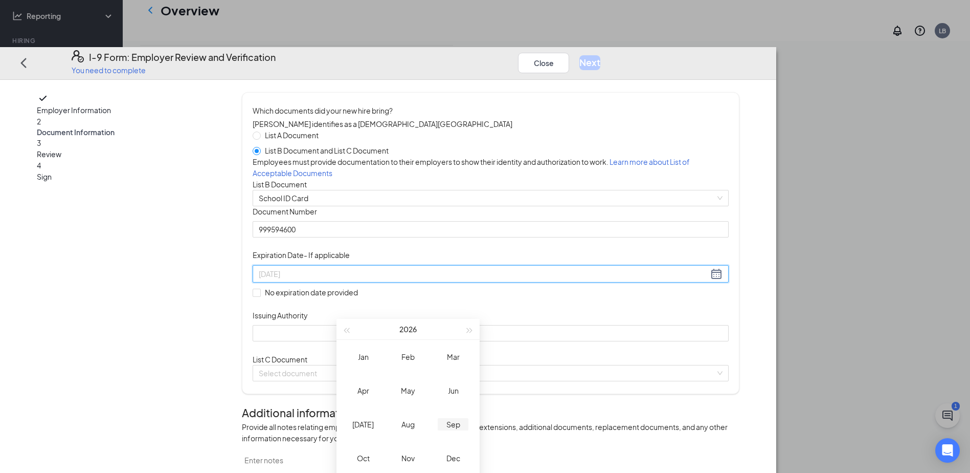
scroll to position [142, 0]
click at [401, 382] on div "May" at bounding box center [408, 388] width 31 height 12
type input "[DATE]"
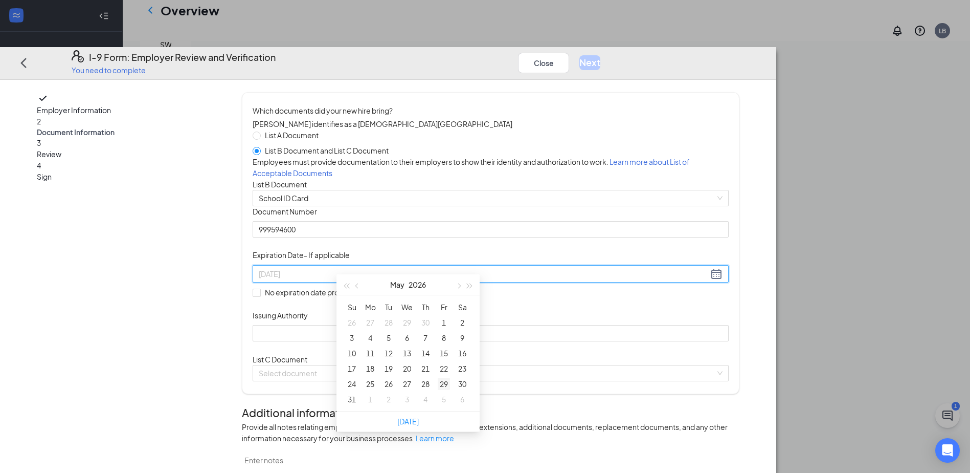
type input "[DATE]"
click at [449, 378] on div "29" at bounding box center [444, 384] width 12 height 12
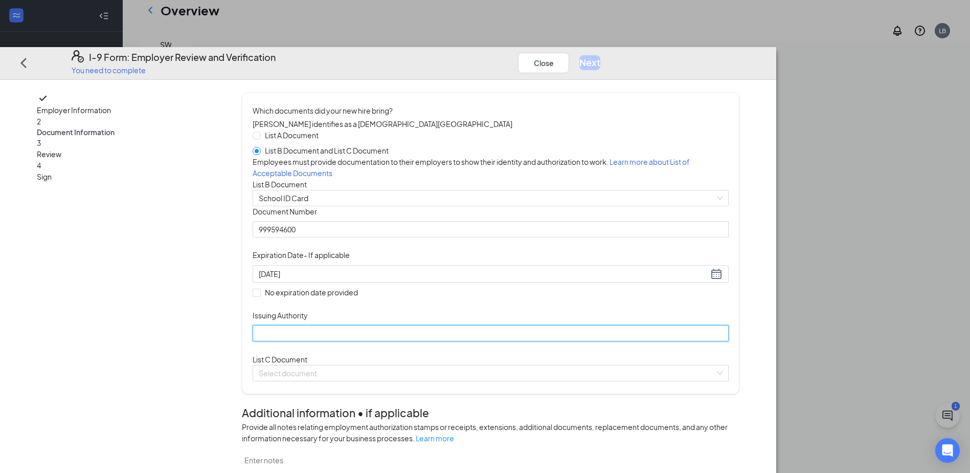
click at [422, 342] on input "Issuing Authority" at bounding box center [491, 333] width 476 height 16
type input "[PERSON_NAME][GEOGRAPHIC_DATA]"
click at [655, 341] on div "Document Title School ID Card Document Number 999594600 Expiration Date - If ap…" at bounding box center [491, 273] width 476 height 135
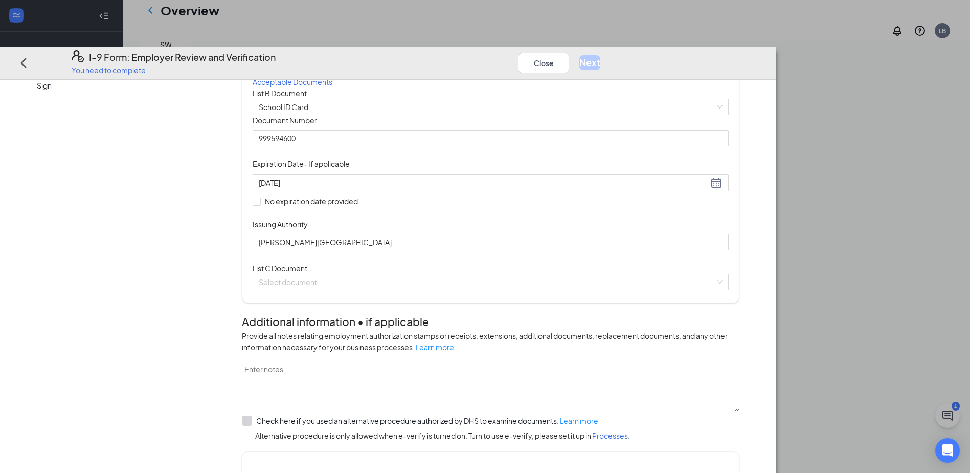
scroll to position [102, 0]
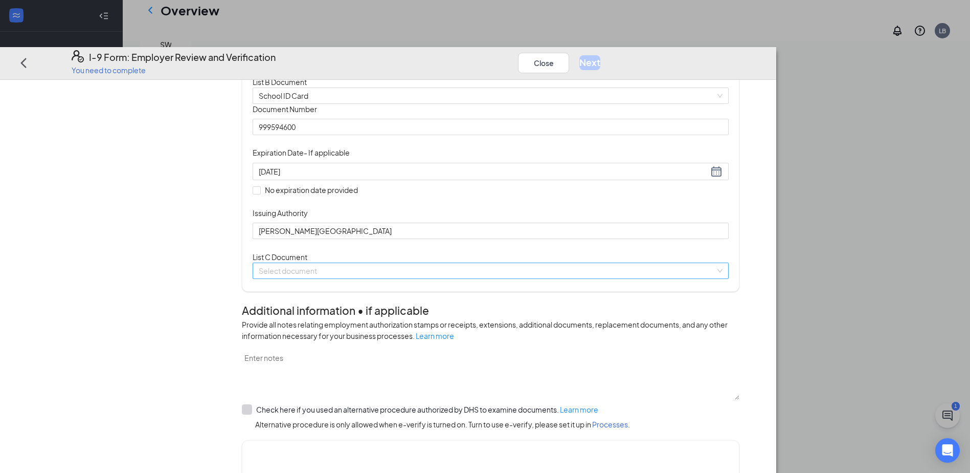
click at [434, 279] on input "search" at bounding box center [487, 270] width 457 height 15
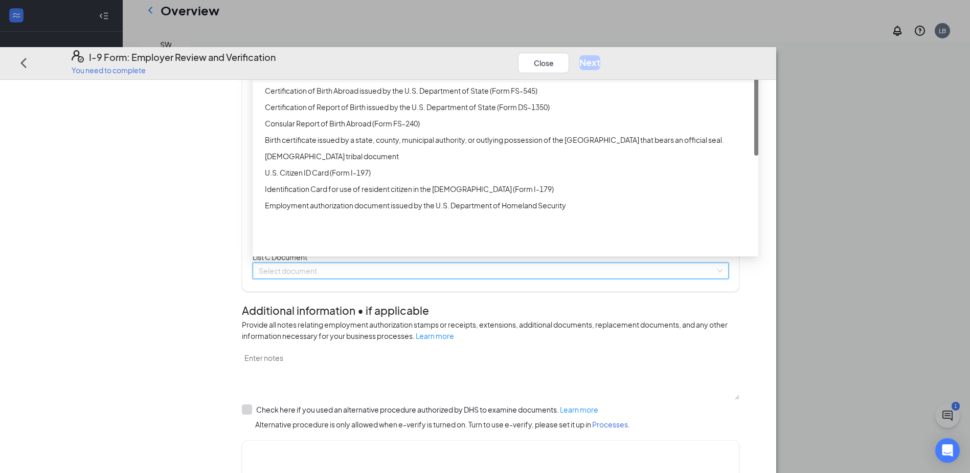
click at [387, 83] on div "Unrestricted Social Security Card" at bounding box center [506, 75] width 506 height 16
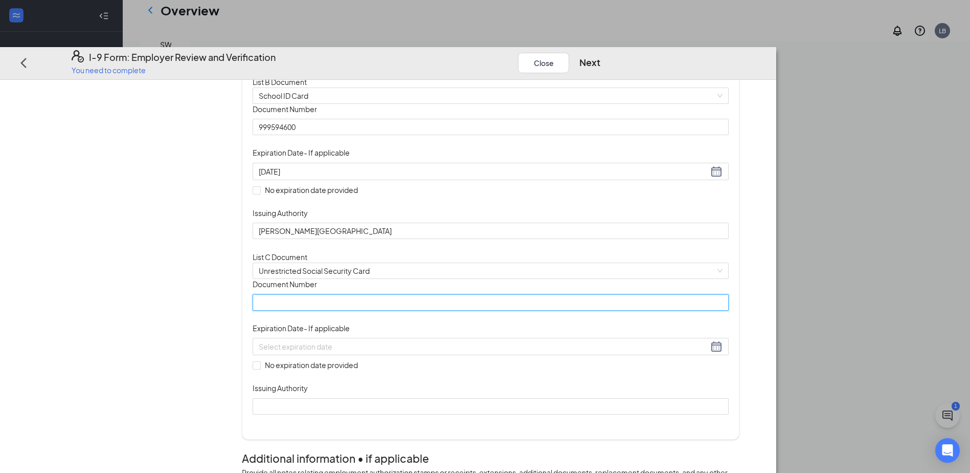
click at [379, 311] on input "Document Number" at bounding box center [491, 302] width 476 height 16
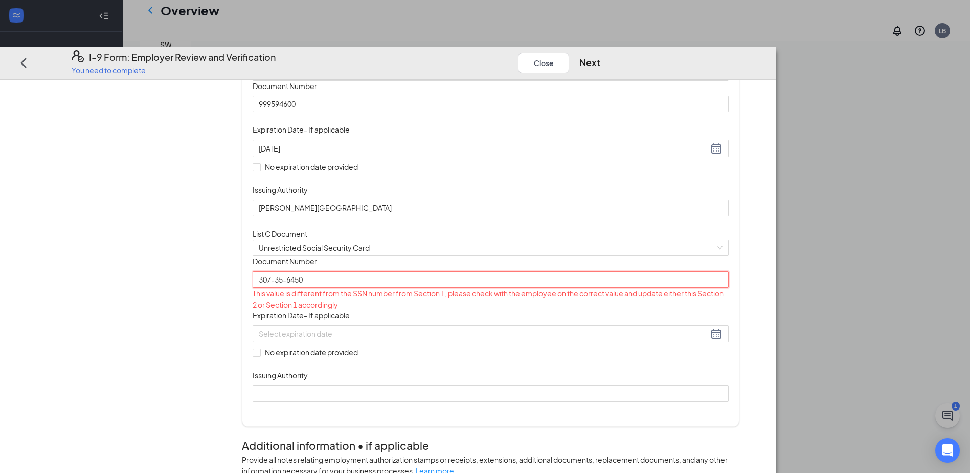
scroll to position [124, 0]
type input "307-35-6450"
click at [611, 63] on icon "Ellipses" at bounding box center [611, 63] width 0 height 0
click at [569, 53] on button "Close" at bounding box center [543, 63] width 51 height 20
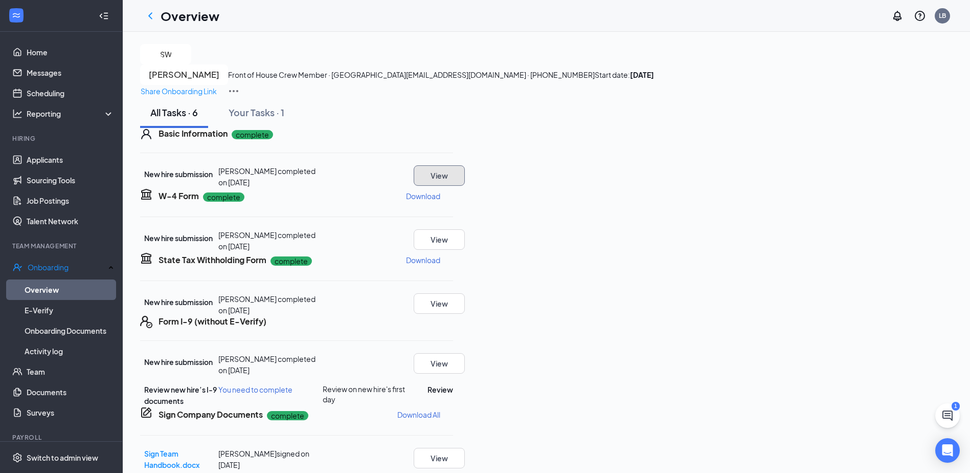
click at [465, 186] on button "View" at bounding box center [439, 175] width 51 height 20
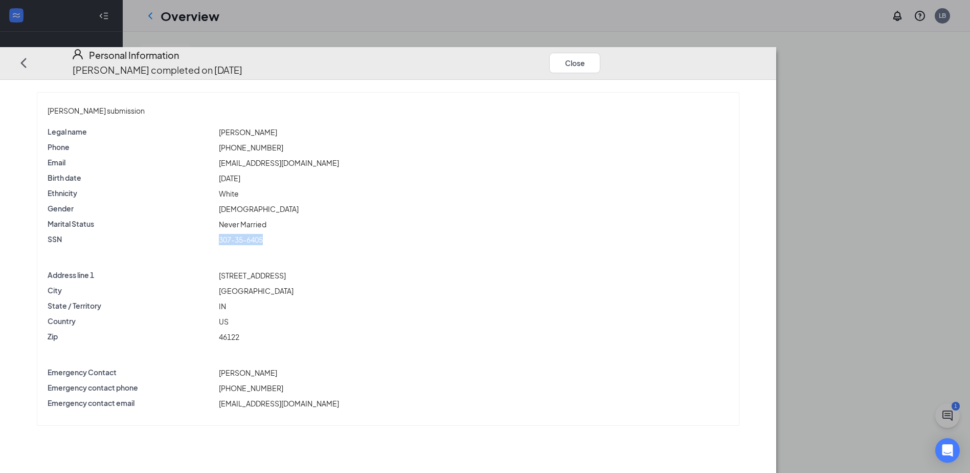
drag, startPoint x: 368, startPoint y: 206, endPoint x: 322, endPoint y: 208, distance: 46.1
click at [322, 234] on div "307-35-6405" at bounding box center [474, 239] width 514 height 11
copy span "307-35-6405"
drag, startPoint x: 627, startPoint y: 226, endPoint x: 593, endPoint y: 183, distance: 55.0
click at [620, 213] on div "Legal name [PERSON_NAME] Phone [PHONE_NUMBER] Email [EMAIL_ADDRESS][DOMAIN_NAME…" at bounding box center [388, 269] width 681 height 286
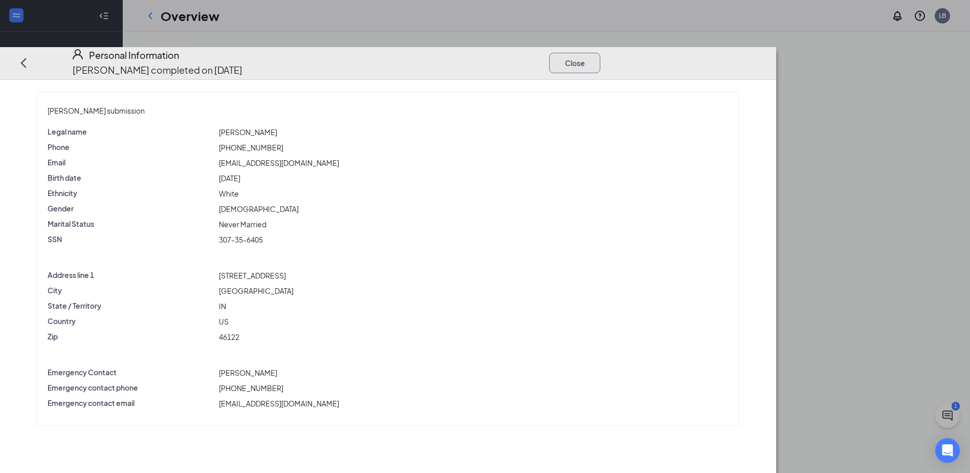
click at [601, 53] on button "Close" at bounding box center [574, 63] width 51 height 20
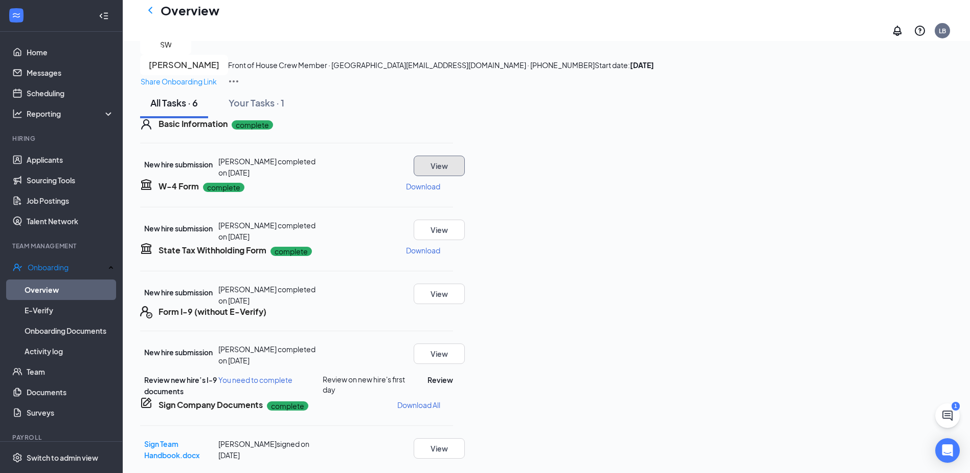
scroll to position [102, 0]
click at [453, 385] on button "Review" at bounding box center [441, 379] width 26 height 11
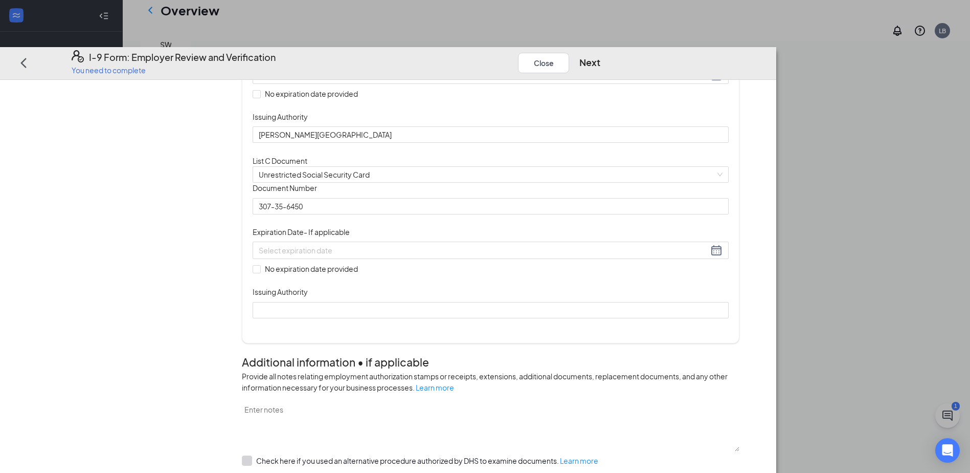
scroll to position [205, 0]
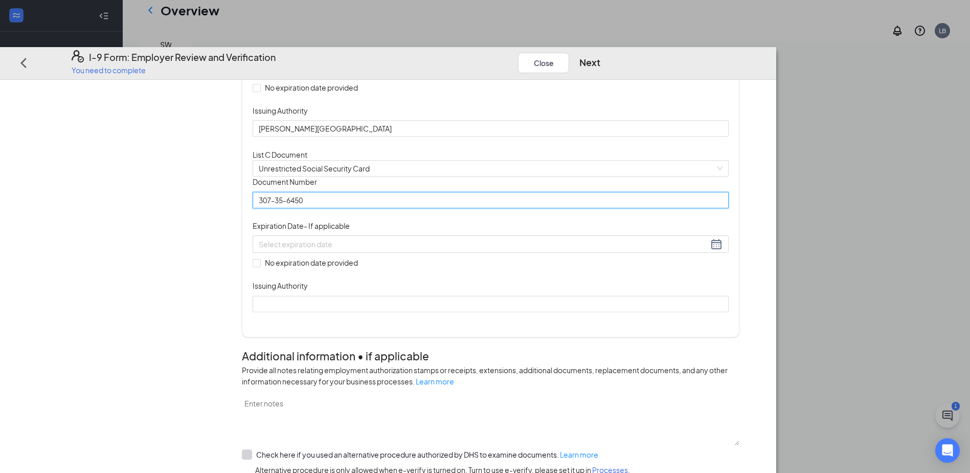
click at [405, 208] on input "307-35-6450" at bounding box center [491, 200] width 476 height 16
click at [612, 312] on div "Document Title Unrestricted Social Security Card Document Number 307-35-6450 Ex…" at bounding box center [491, 244] width 476 height 135
click at [260, 266] on input "No expiration date provided" at bounding box center [256, 262] width 7 height 7
checkbox input "true"
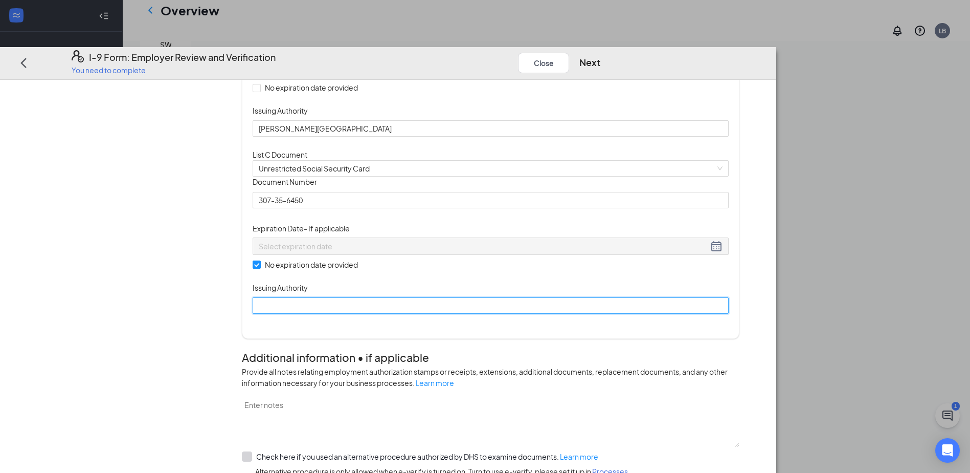
click at [386, 314] on input "Issuing Authority" at bounding box center [491, 306] width 476 height 16
type input "Social Security Administration"
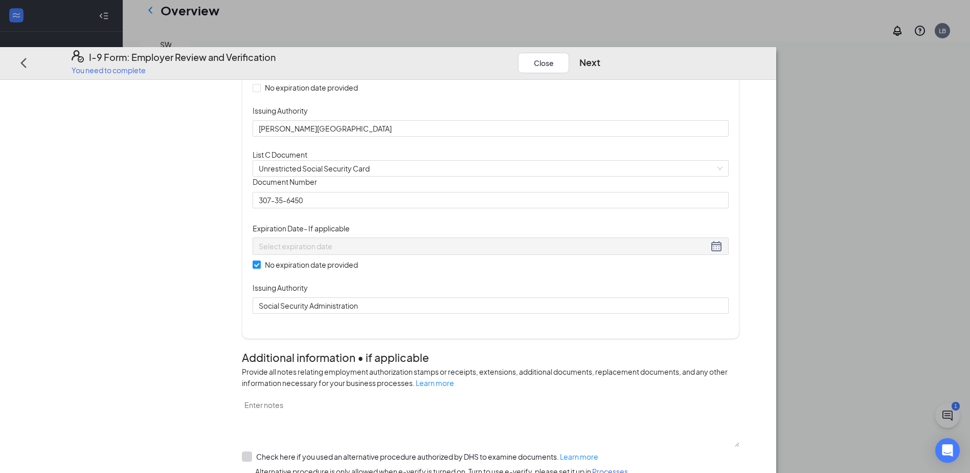
click at [604, 314] on div "Document Title Unrestricted Social Security Card Document Number 307-35-6450 Ex…" at bounding box center [491, 245] width 476 height 137
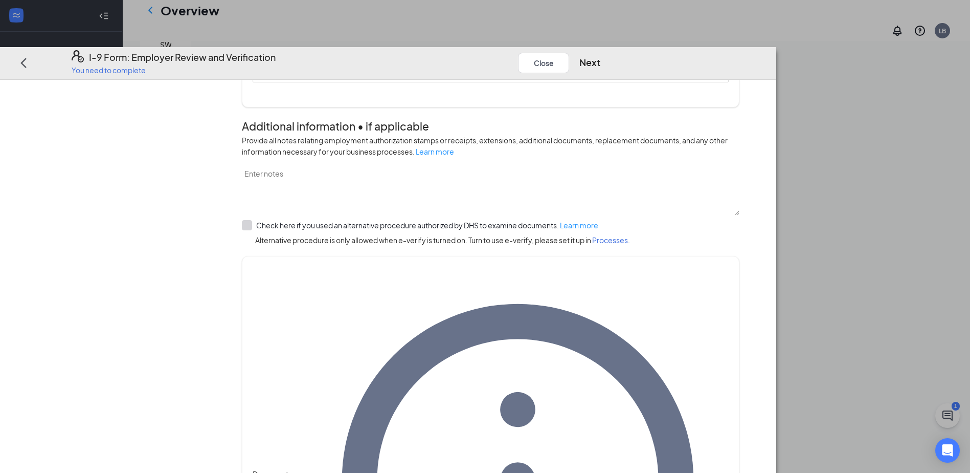
scroll to position [451, 0]
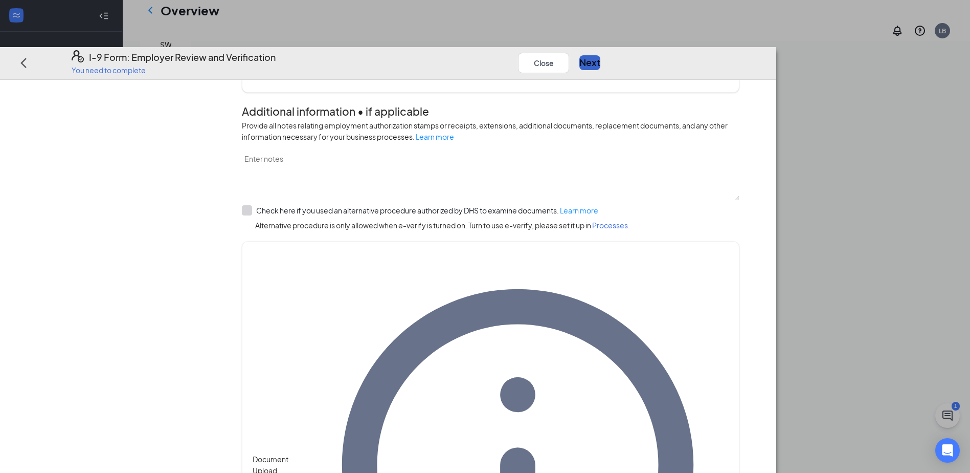
click at [601, 56] on button "Next" at bounding box center [590, 63] width 21 height 14
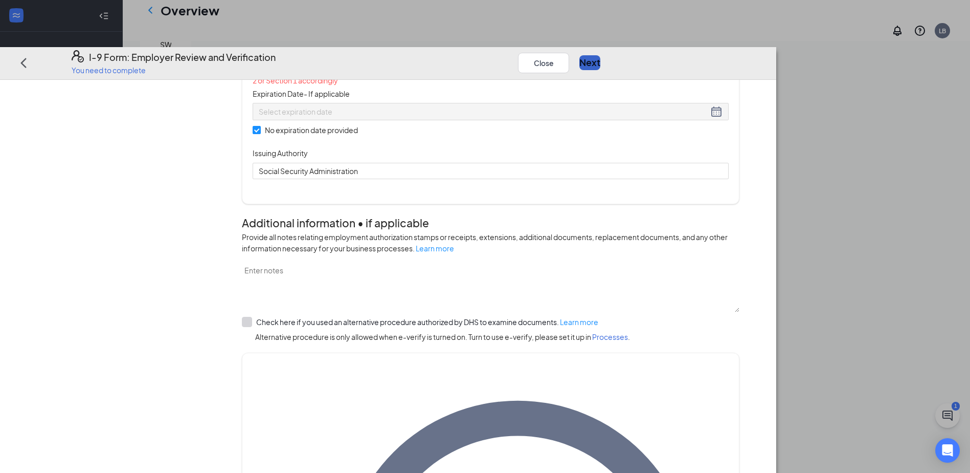
scroll to position [348, 0]
drag, startPoint x: 463, startPoint y: 149, endPoint x: 245, endPoint y: 154, distance: 218.5
click at [245, 154] on div "Employer Information 2 Document Information 3 Review 4 Sign Which documents did…" at bounding box center [388, 296] width 703 height 1105
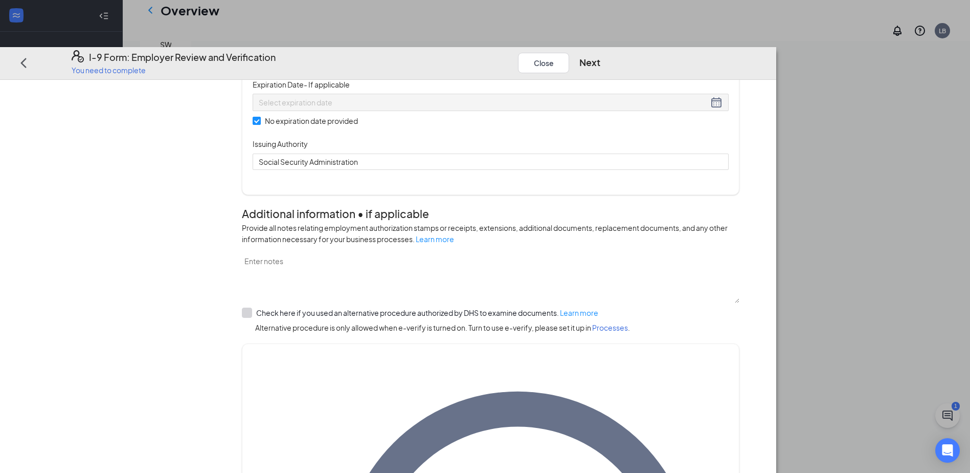
paste input "307-35-6405"
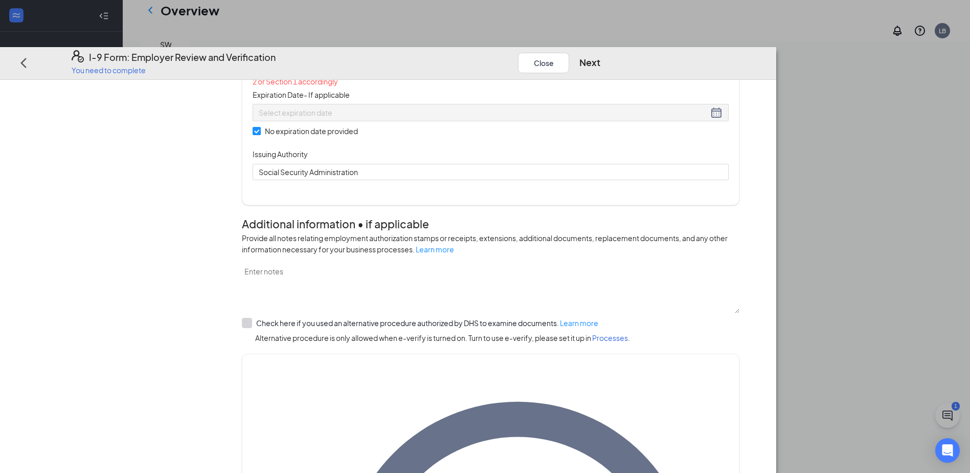
click at [580, 181] on div "Document Title Unrestricted Social Security Card Document Number 307-35-6405 Th…" at bounding box center [491, 106] width 476 height 147
click at [434, 64] on input "307-35-6405" at bounding box center [491, 56] width 476 height 16
click at [372, 64] on input "307-35-6405" at bounding box center [491, 56] width 476 height 16
click at [359, 64] on input "307-356405" at bounding box center [491, 56] width 476 height 16
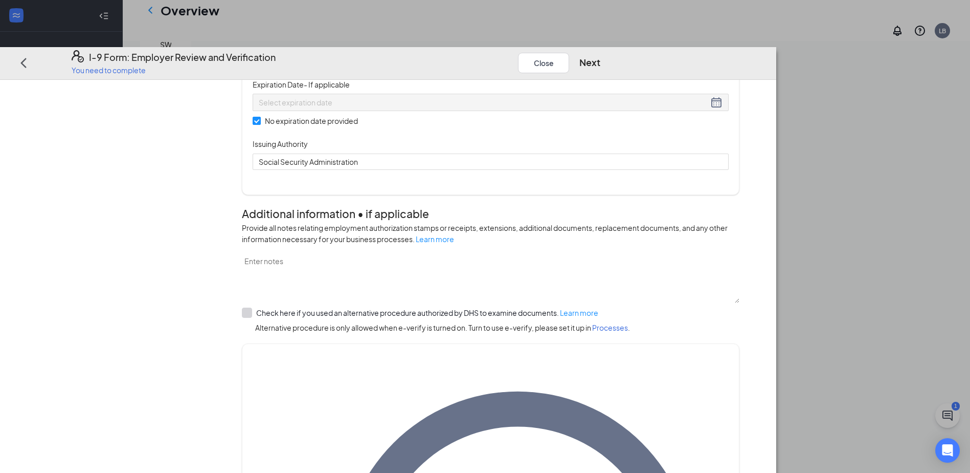
type input "307356405"
drag, startPoint x: 617, startPoint y: 124, endPoint x: 606, endPoint y: 146, distance: 24.9
click at [606, 146] on div "Document Title Unrestricted Social Security Card Document Number 307356405 Expi…" at bounding box center [491, 101] width 476 height 137
drag, startPoint x: 606, startPoint y: 146, endPoint x: 791, endPoint y: 169, distance: 187.2
click at [729, 169] on div "Document Title Unrestricted Social Security Card Document Number 307356405 Expi…" at bounding box center [491, 101] width 476 height 137
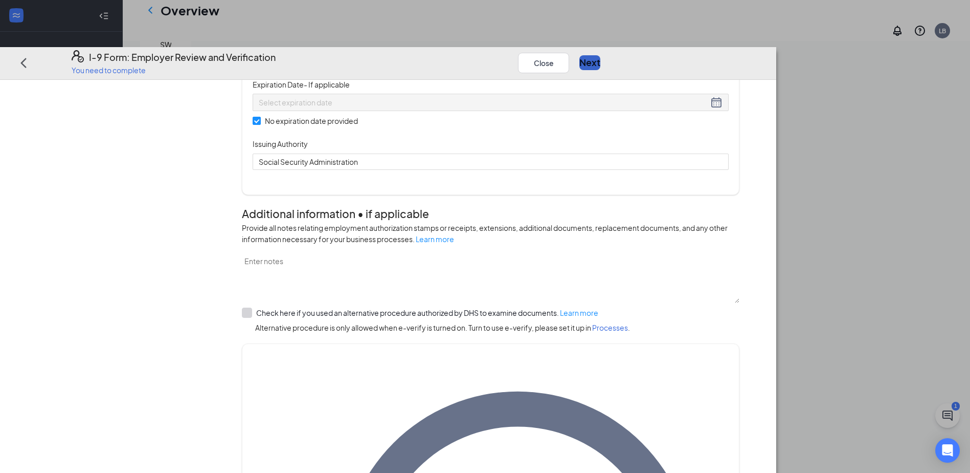
click at [601, 56] on button "Next" at bounding box center [590, 63] width 21 height 14
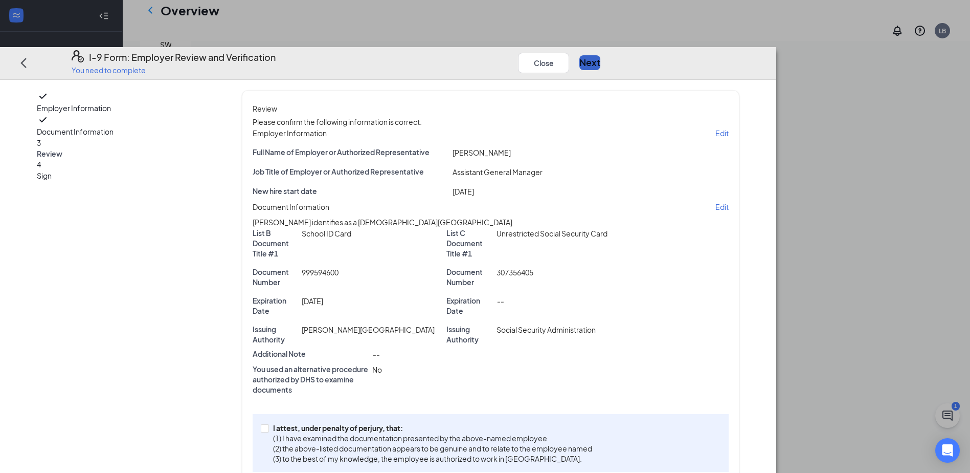
scroll to position [0, 0]
click at [601, 56] on button "Next" at bounding box center [590, 63] width 21 height 14
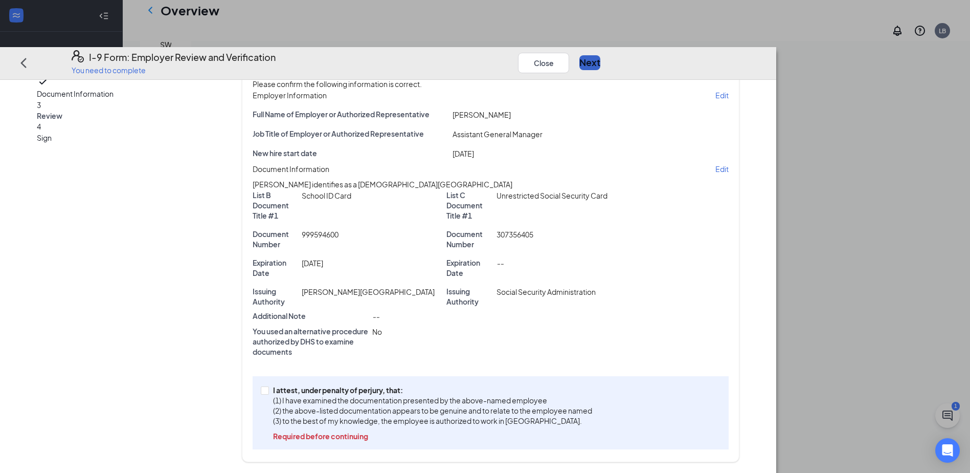
scroll to position [75, 0]
click at [355, 390] on span "I attest, under penalty of [PERSON_NAME], that: (1) I have examined the documen…" at bounding box center [432, 411] width 327 height 56
click at [268, 390] on input "I attest, under penalty of [PERSON_NAME], that: (1) I have examined the documen…" at bounding box center [264, 388] width 7 height 7
checkbox input "true"
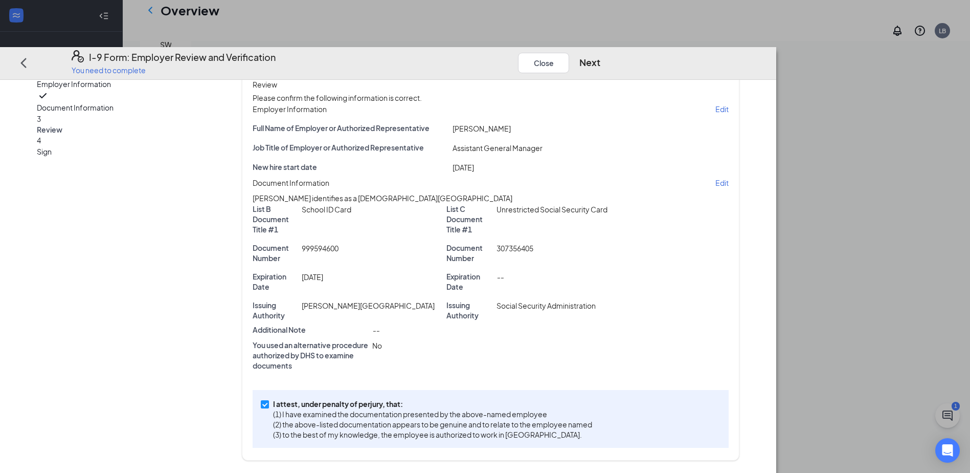
scroll to position [59, 0]
click at [601, 56] on button "Next" at bounding box center [590, 63] width 21 height 14
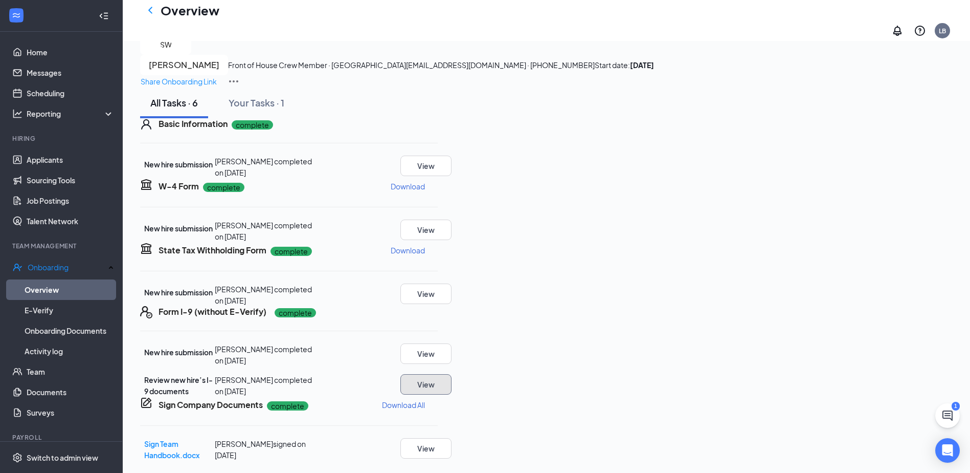
scroll to position [0, 0]
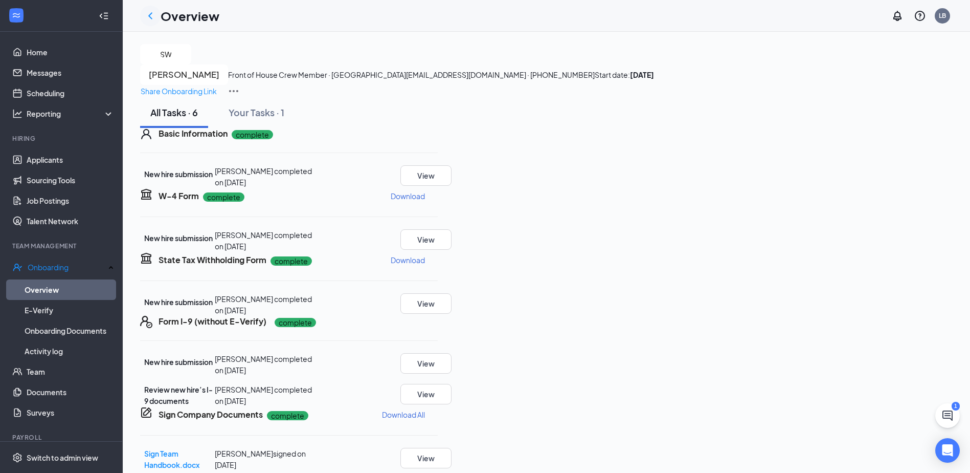
click at [143, 14] on div at bounding box center [150, 16] width 20 height 20
click at [149, 14] on icon "ChevronLeft" at bounding box center [150, 16] width 12 height 12
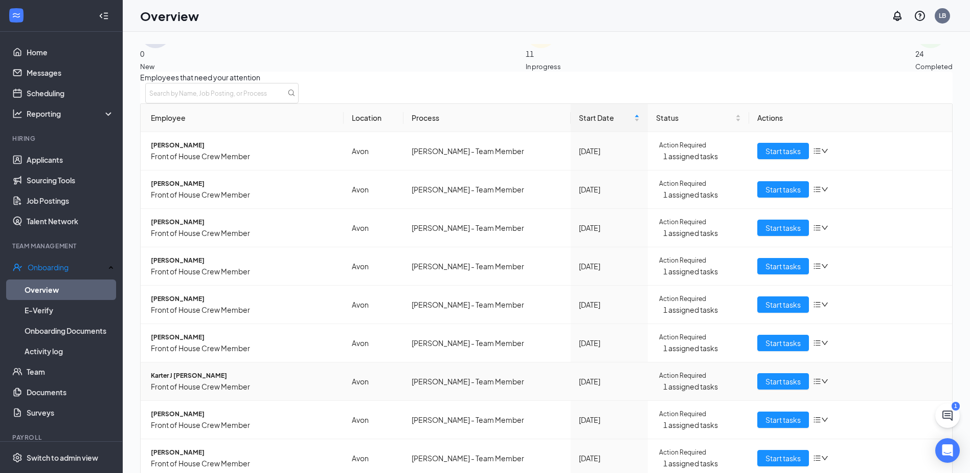
scroll to position [108, 0]
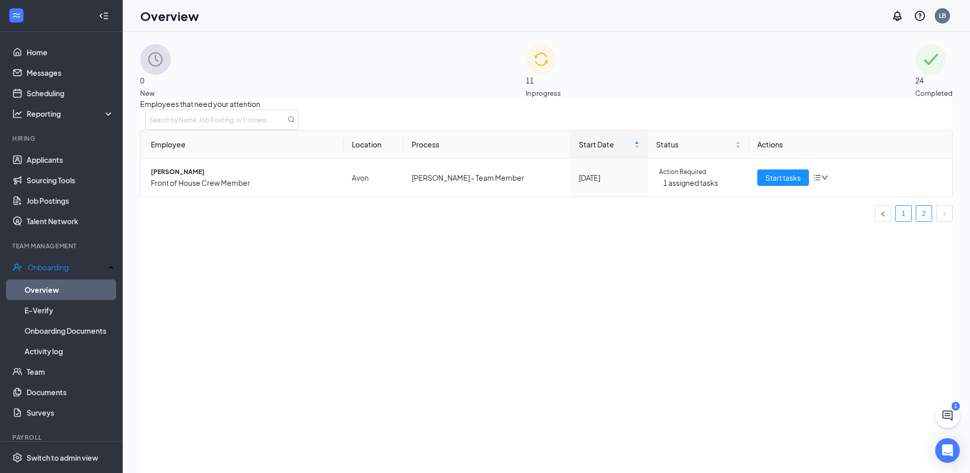
click at [896, 221] on link "1" at bounding box center [903, 213] width 15 height 15
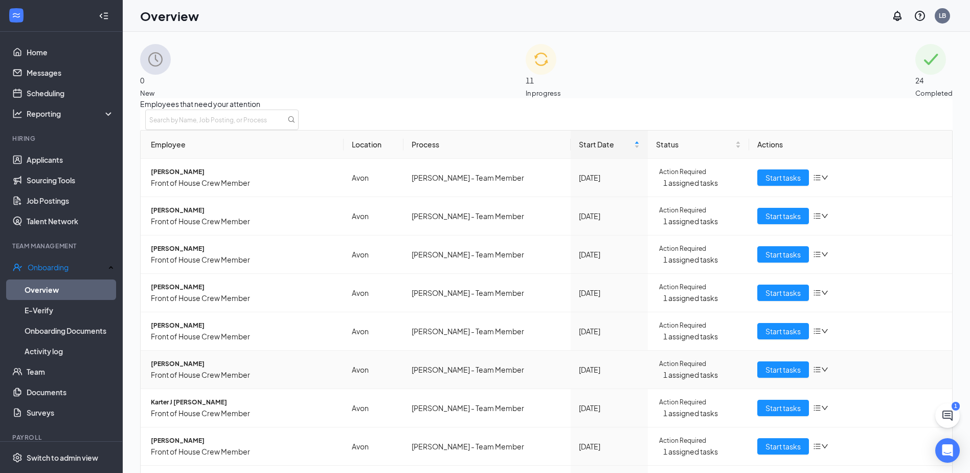
click at [210, 369] on span "[PERSON_NAME]" at bounding box center [243, 364] width 185 height 10
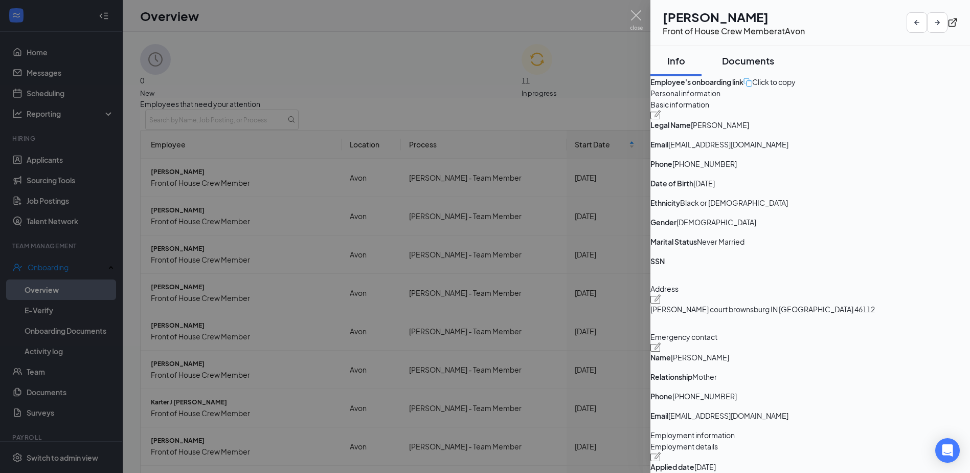
click at [762, 59] on div "Documents" at bounding box center [748, 60] width 52 height 13
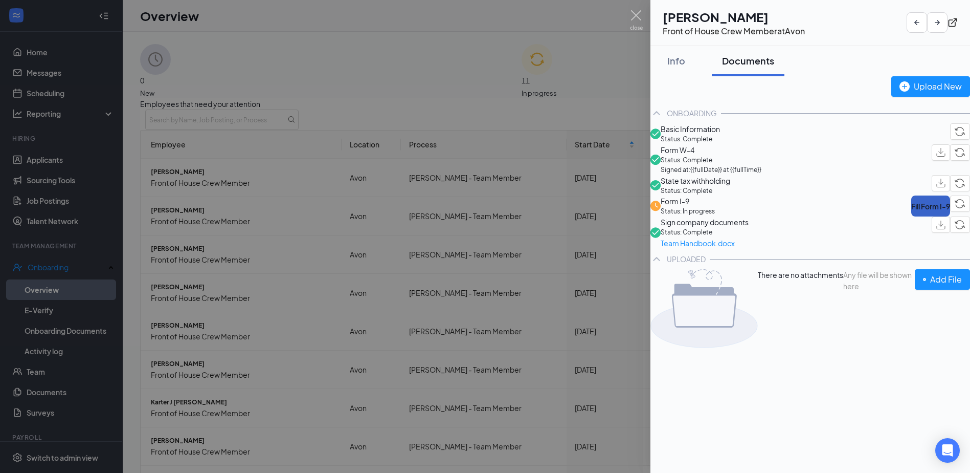
click at [912, 216] on button "Fill Form I-9" at bounding box center [931, 205] width 39 height 21
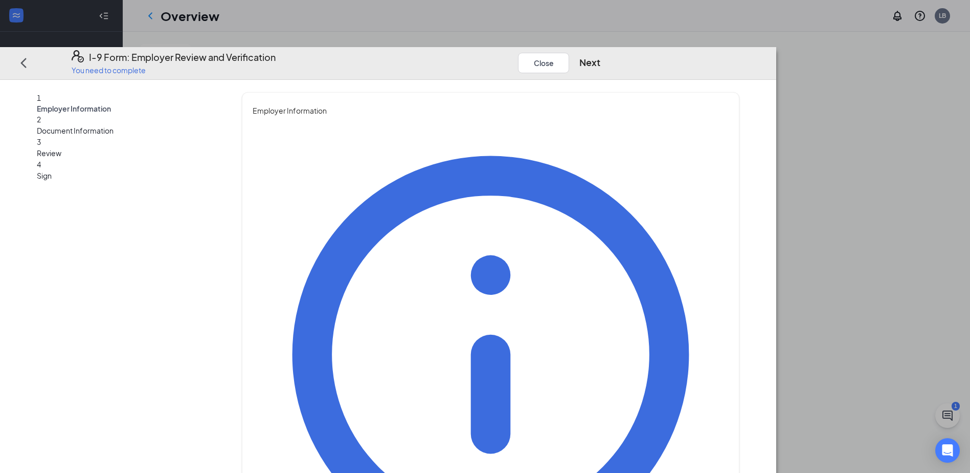
type input "[PERSON_NAME]"
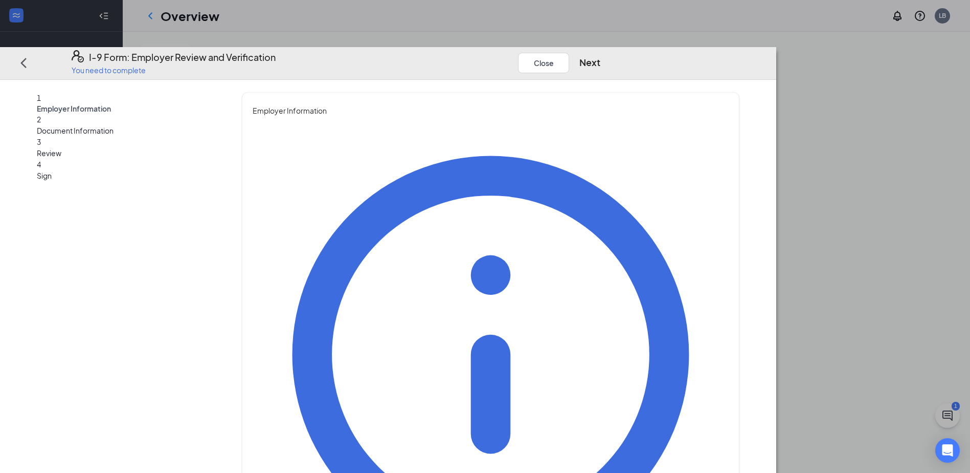
type input "Assistant General Manager"
click at [601, 56] on button "Next" at bounding box center [590, 63] width 21 height 14
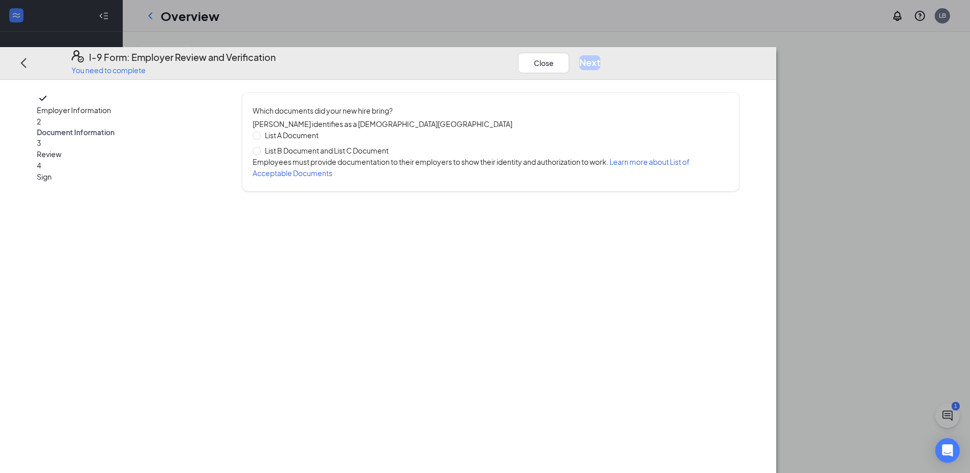
click at [365, 145] on span "List B Document and List C Document" at bounding box center [327, 150] width 132 height 11
click at [260, 147] on input "List B Document and List C Document" at bounding box center [256, 150] width 7 height 7
radio input "true"
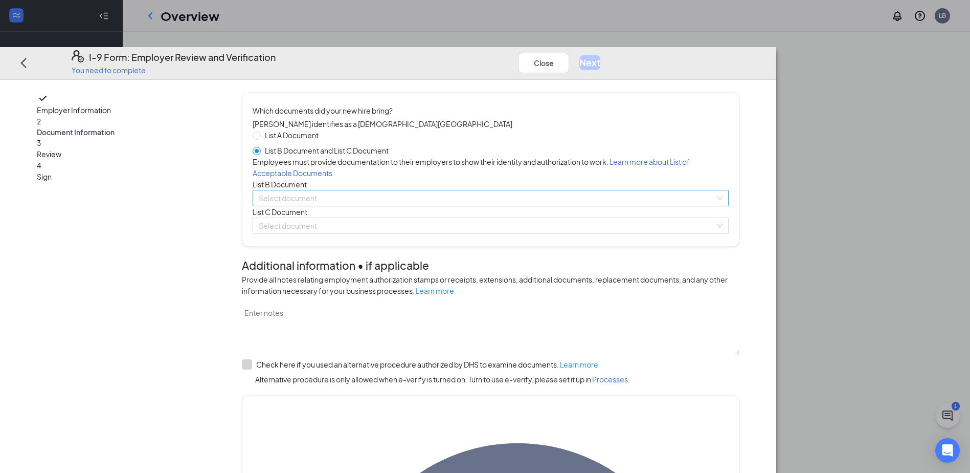
click at [560, 206] on input "search" at bounding box center [487, 197] width 457 height 15
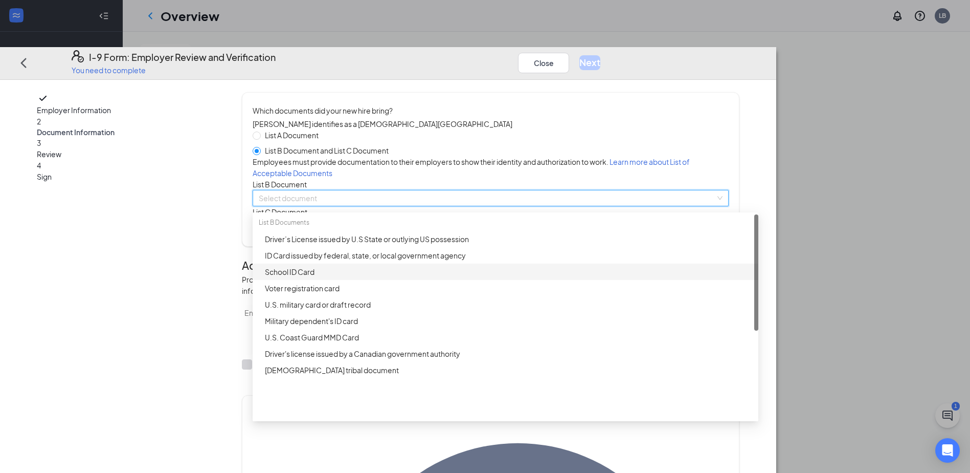
click at [499, 277] on div "School ID Card" at bounding box center [509, 271] width 488 height 11
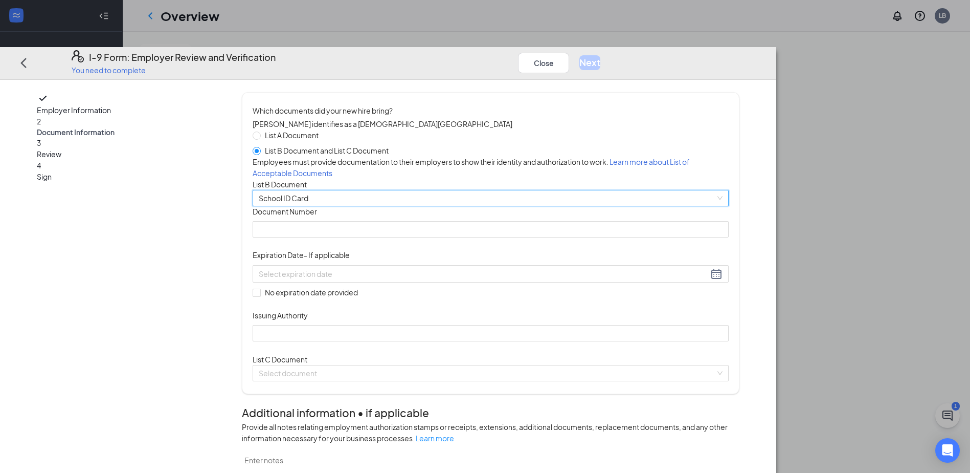
click at [445, 206] on span "School ID Card" at bounding box center [491, 197] width 464 height 15
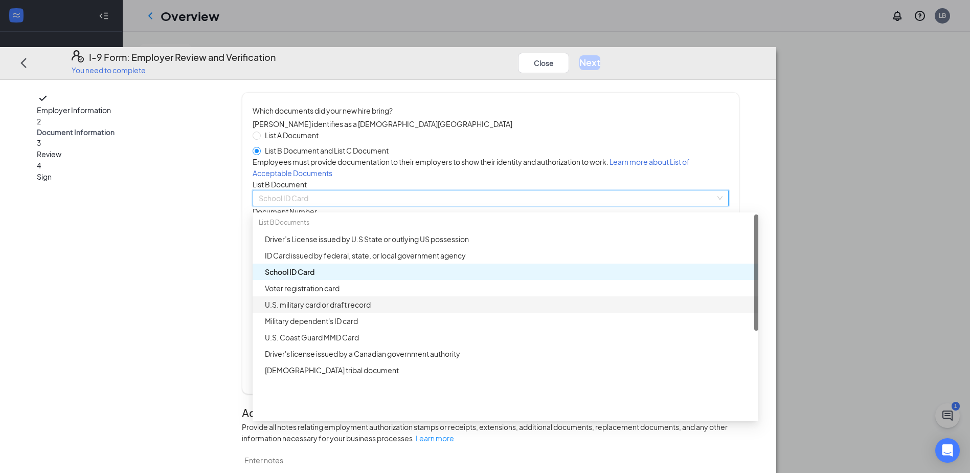
click at [420, 313] on div "U.S. military card or draft record" at bounding box center [506, 304] width 506 height 16
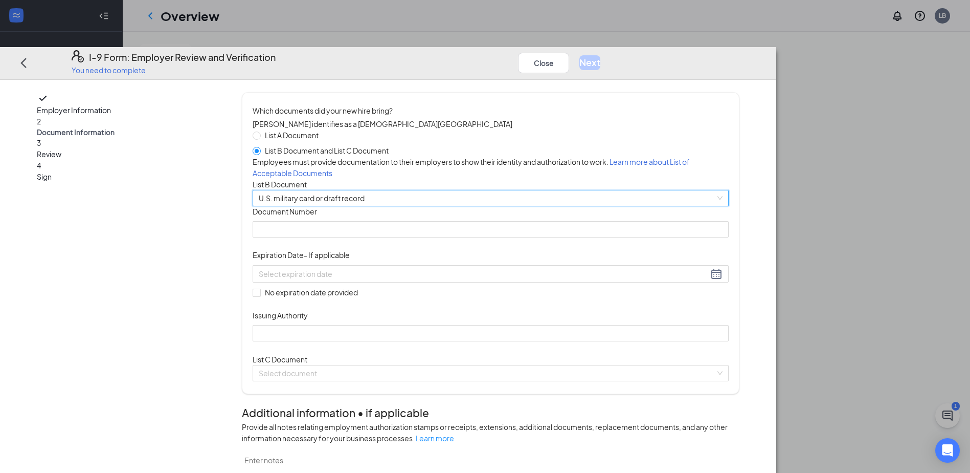
click at [510, 206] on span "U.S. military card or draft record" at bounding box center [491, 197] width 464 height 15
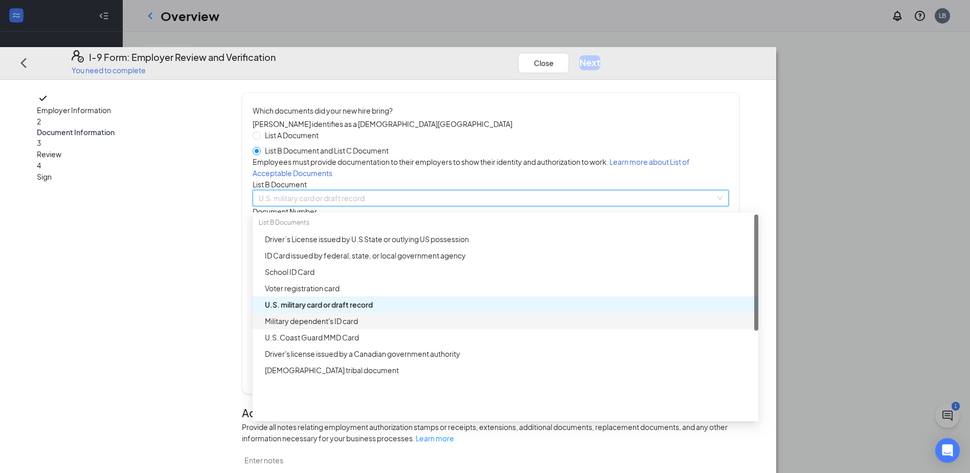
click at [449, 326] on div "Military dependent's ID card" at bounding box center [509, 320] width 488 height 11
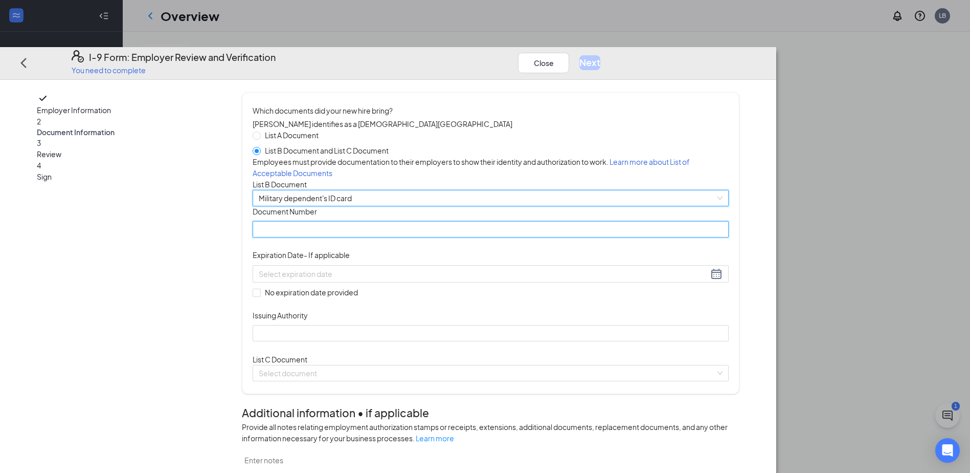
click at [422, 238] on input "Document Number" at bounding box center [491, 230] width 476 height 16
click at [587, 206] on span "Military dependent's ID card" at bounding box center [491, 197] width 464 height 15
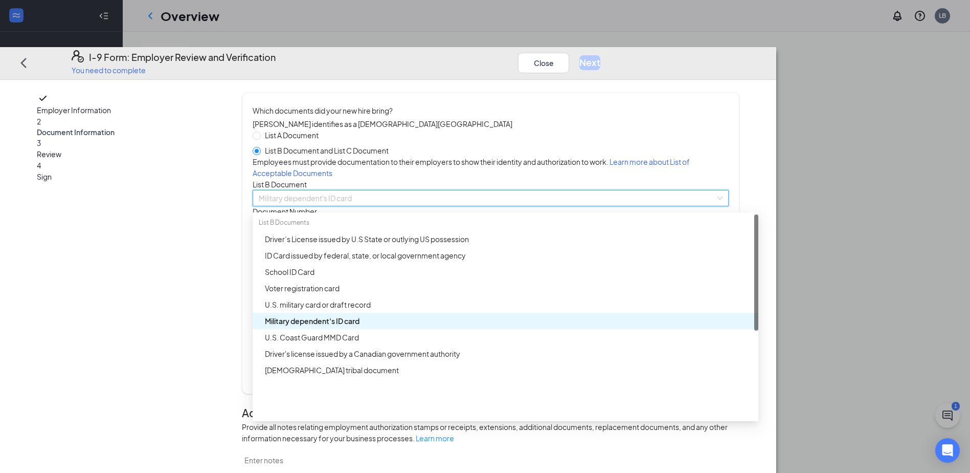
click at [436, 326] on div "Military dependent's ID card" at bounding box center [509, 320] width 488 height 11
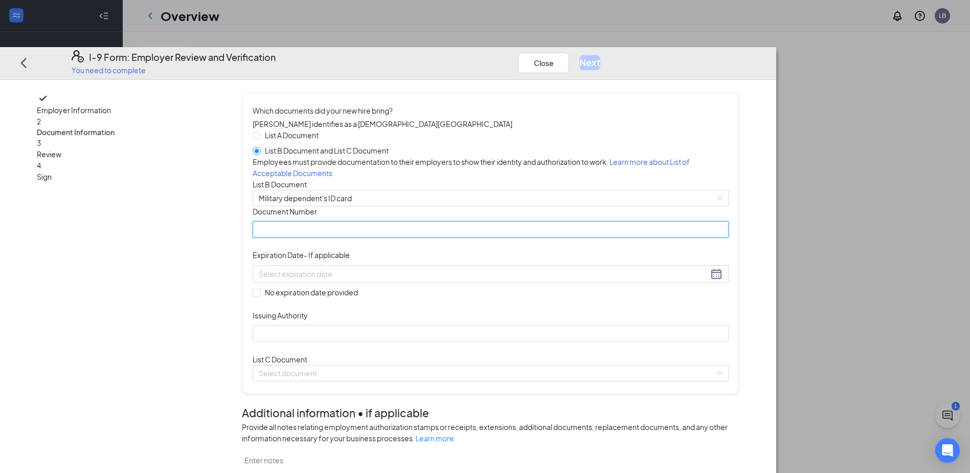
click at [429, 238] on input "Document Number" at bounding box center [491, 230] width 476 height 16
click at [729, 341] on div "Document Title Military dependent's ID card Document Number Expiration Date - I…" at bounding box center [491, 273] width 476 height 135
click at [569, 53] on button "Close" at bounding box center [543, 63] width 51 height 20
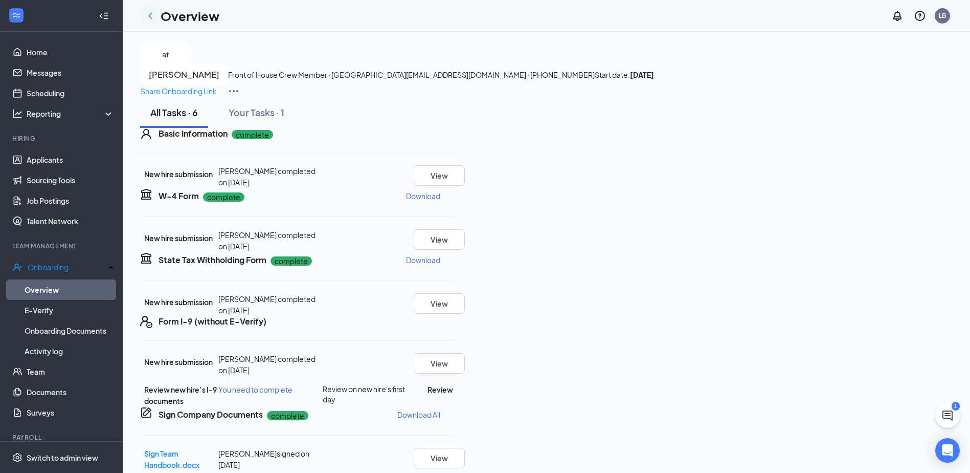
click at [149, 12] on icon "ChevronLeft" at bounding box center [150, 16] width 12 height 12
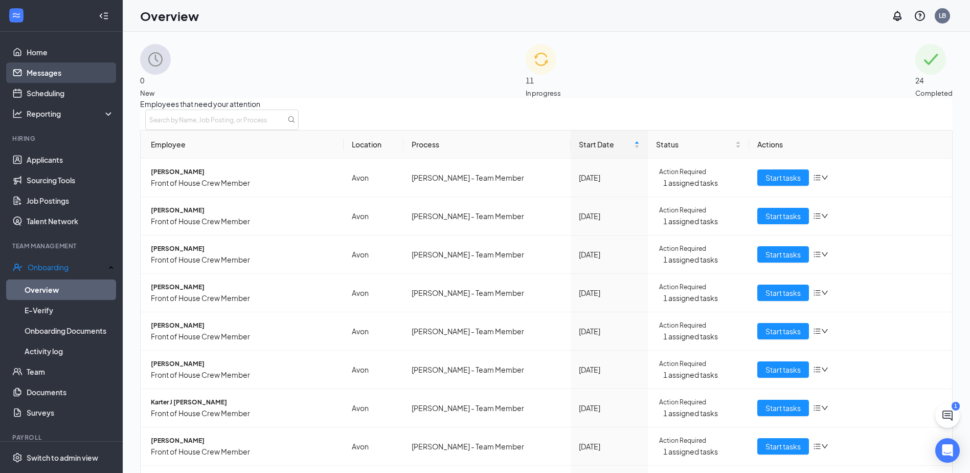
click at [42, 74] on link "Messages" at bounding box center [70, 72] width 87 height 20
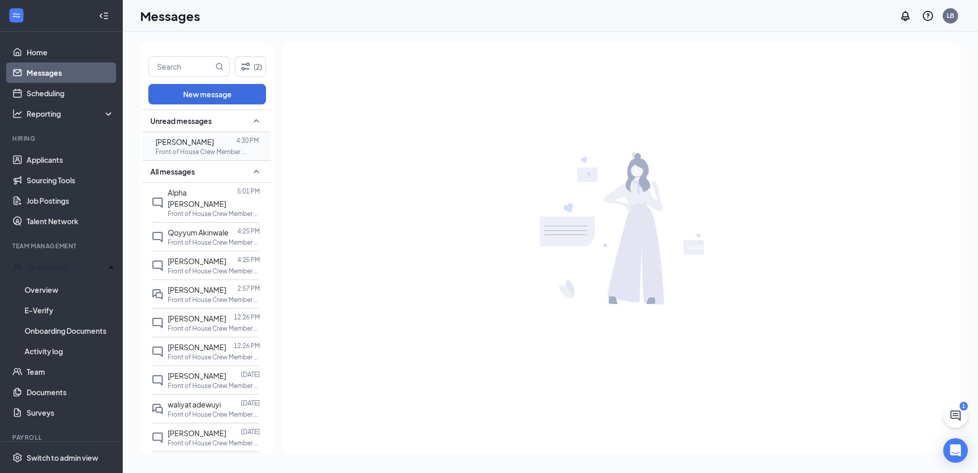
click at [212, 147] on div "[PERSON_NAME]" at bounding box center [185, 141] width 58 height 11
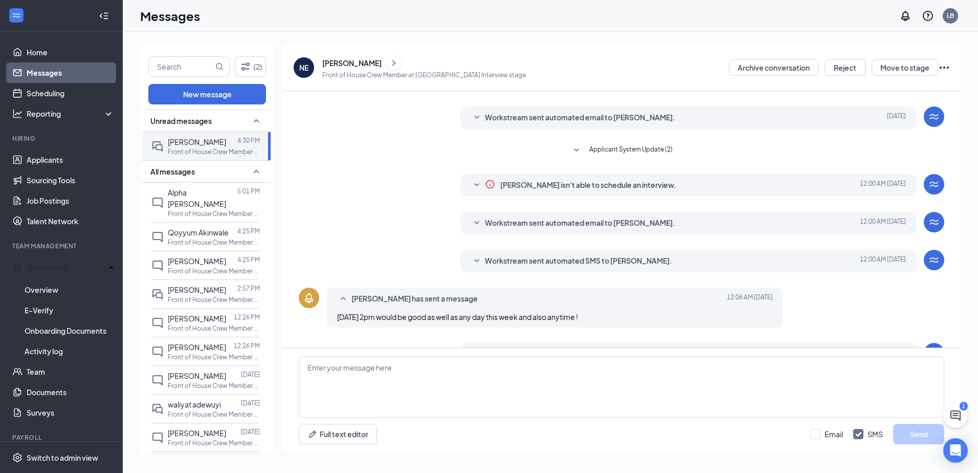
scroll to position [153, 0]
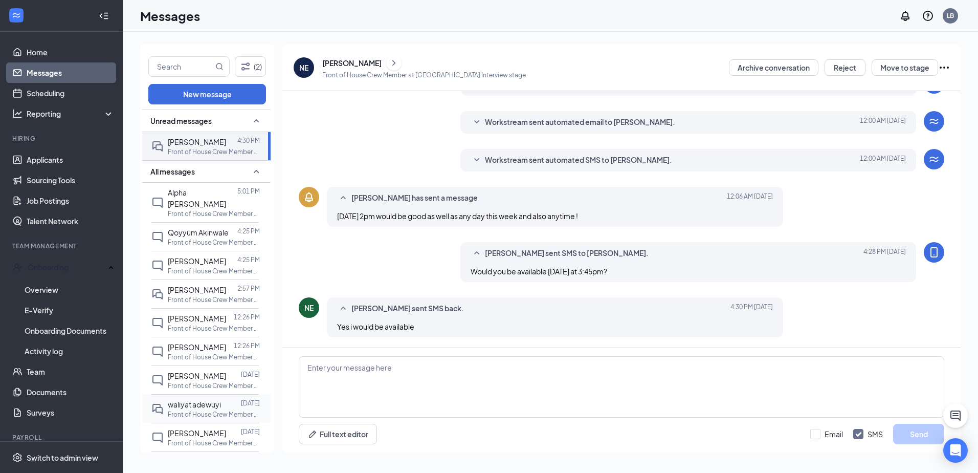
click at [197, 410] on p "Front of House Crew Member at [GEOGRAPHIC_DATA]" at bounding box center [214, 414] width 92 height 9
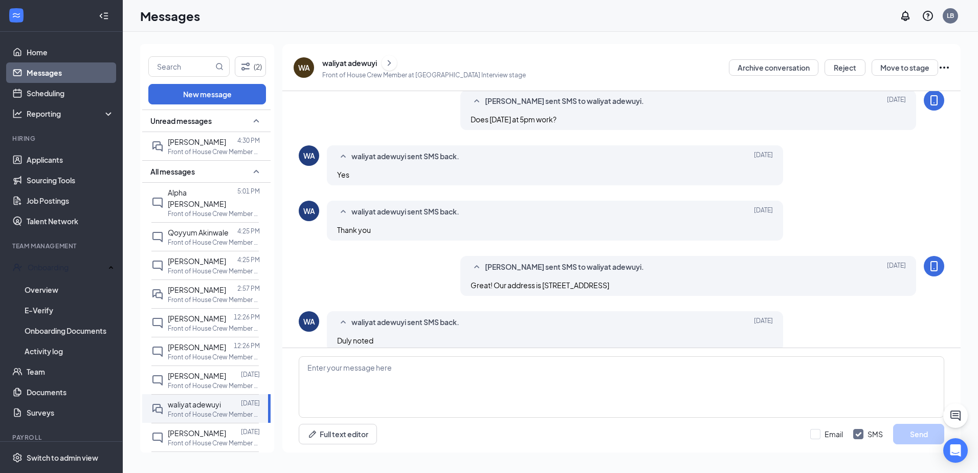
scroll to position [262, 0]
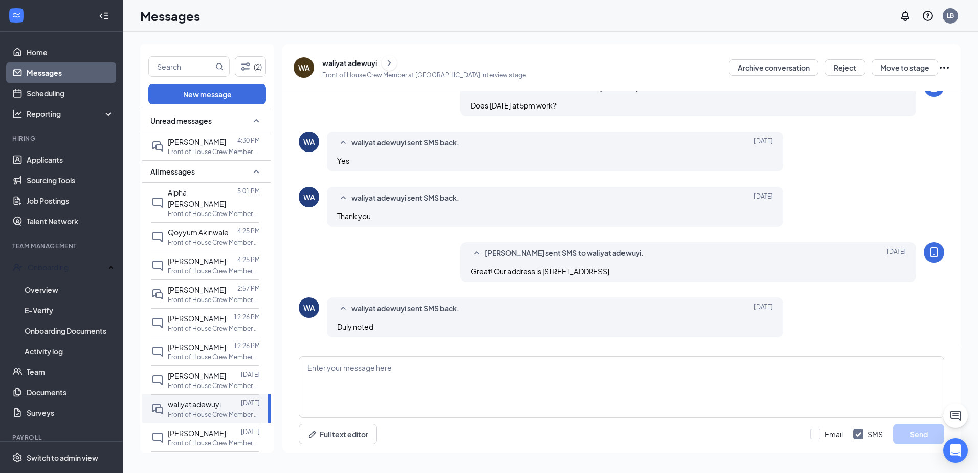
drag, startPoint x: 613, startPoint y: 272, endPoint x: 462, endPoint y: 273, distance: 150.4
click at [462, 273] on div "[PERSON_NAME] sent SMS to waliyat adewuyi. [DATE] Great! Our address is [STREET…" at bounding box center [688, 262] width 456 height 40
copy span "Great! Our address is [STREET_ADDRESS]"
drag, startPoint x: 222, startPoint y: 140, endPoint x: 252, endPoint y: 152, distance: 32.3
click at [226, 140] on div at bounding box center [231, 141] width 11 height 11
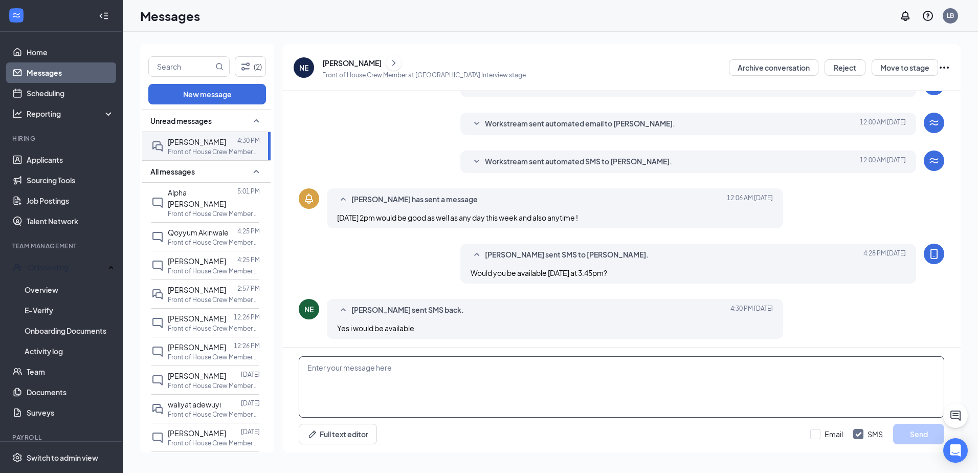
scroll to position [153, 0]
click at [532, 363] on textarea at bounding box center [622, 386] width 646 height 61
paste textarea "Great! Our address is [STREET_ADDRESS]"
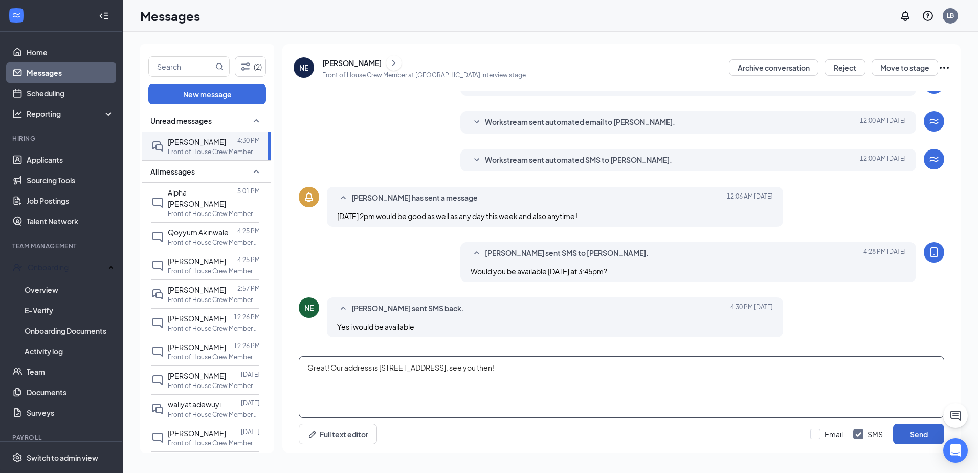
type textarea "Great! Our address is [STREET_ADDRESS], see you then!"
click at [931, 436] on button "Send" at bounding box center [918, 434] width 51 height 20
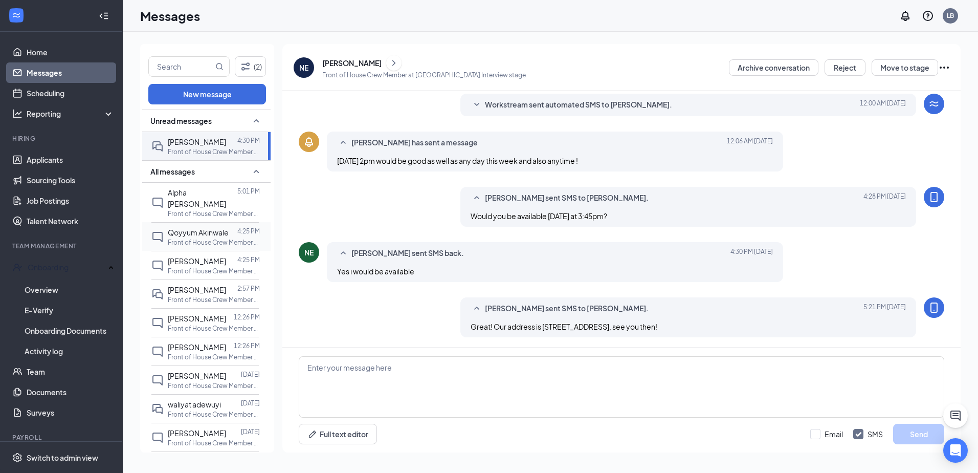
click at [208, 228] on span "Qoyyum Akinwale" at bounding box center [198, 232] width 61 height 9
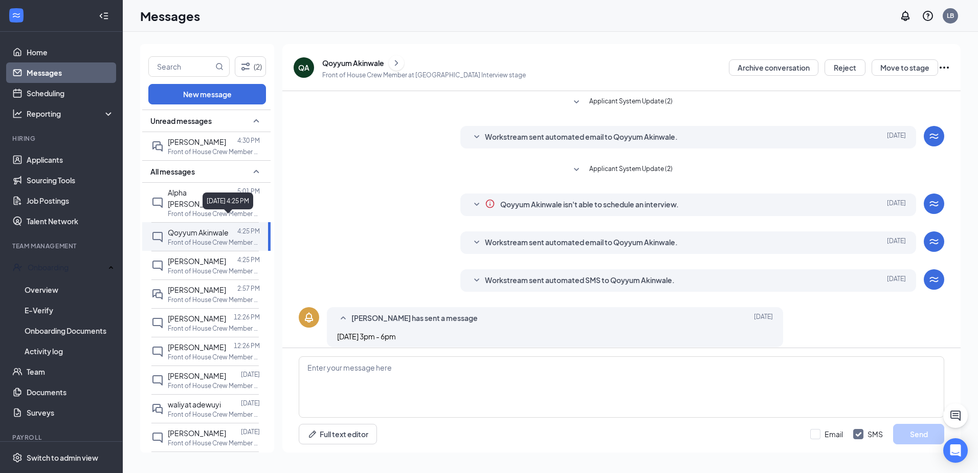
scroll to position [65, 0]
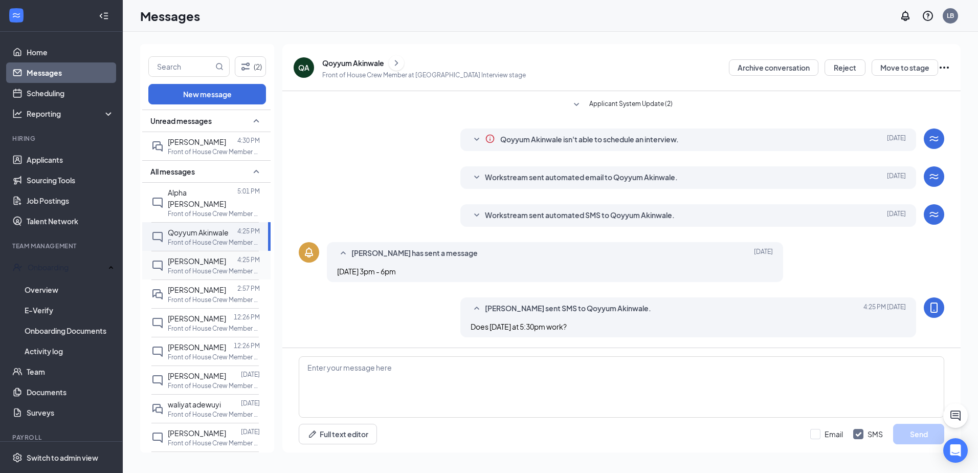
click at [212, 256] on span "[PERSON_NAME]" at bounding box center [197, 260] width 58 height 9
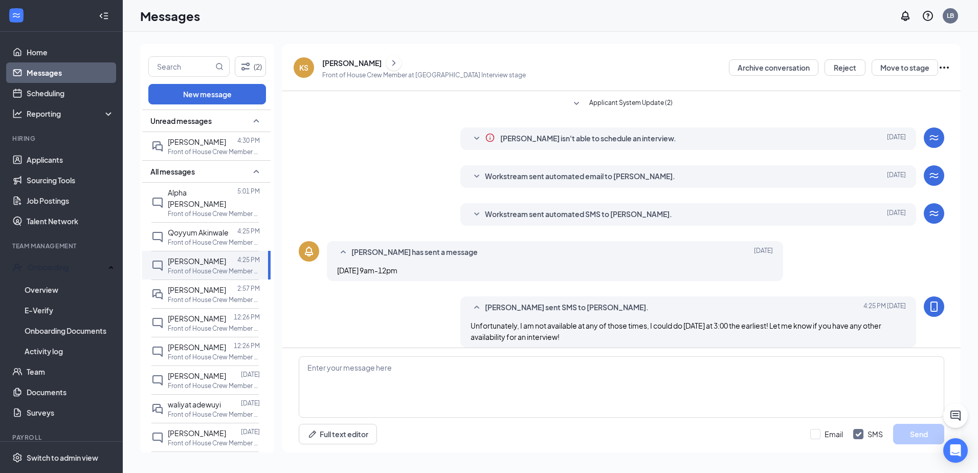
scroll to position [76, 0]
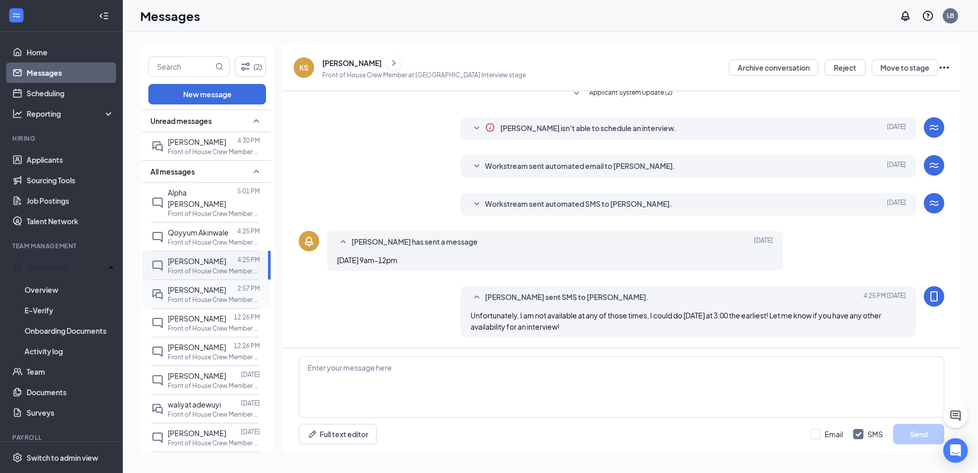
click at [211, 285] on span "[PERSON_NAME]" at bounding box center [197, 289] width 58 height 9
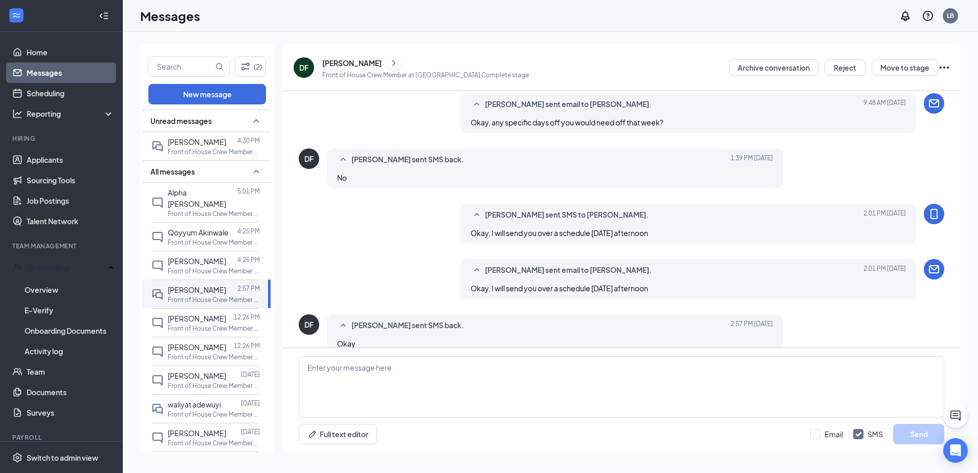
scroll to position [329, 0]
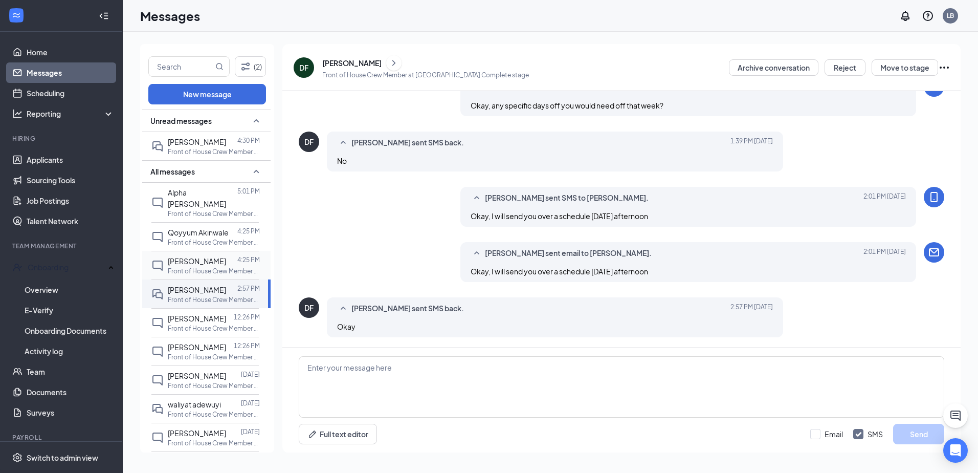
click at [194, 267] on p "Front of House Crew Member at [GEOGRAPHIC_DATA]" at bounding box center [214, 271] width 92 height 9
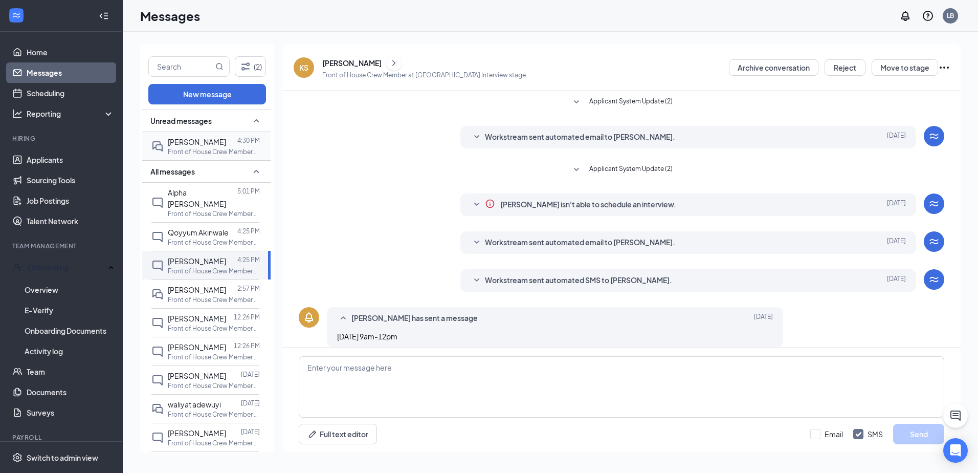
scroll to position [48, 0]
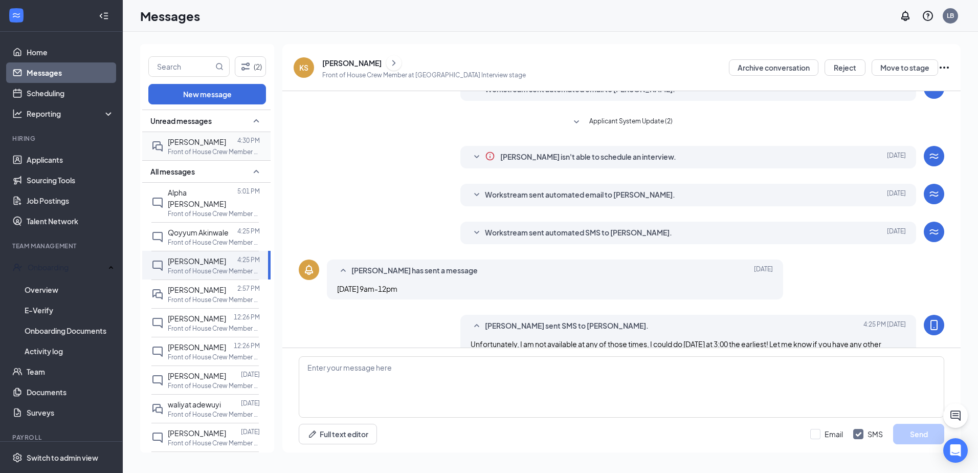
click at [191, 144] on span "[PERSON_NAME]" at bounding box center [197, 141] width 58 height 9
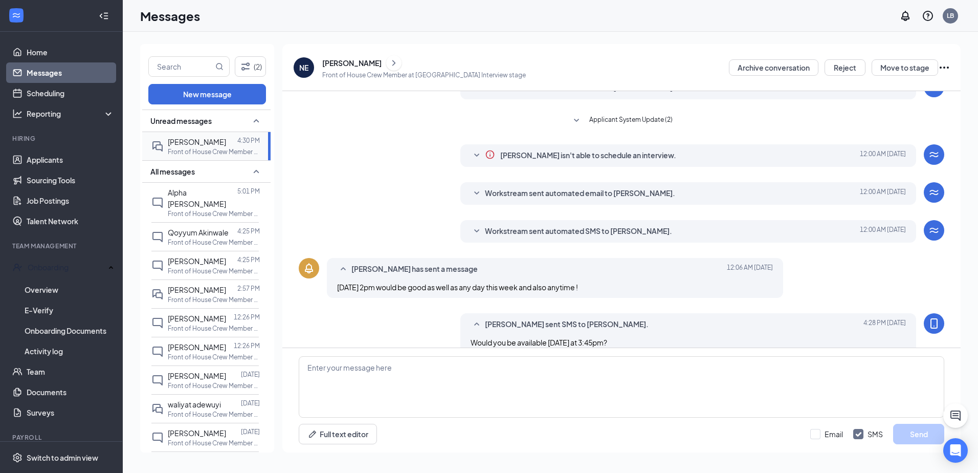
scroll to position [179, 0]
